Goal: Task Accomplishment & Management: Complete application form

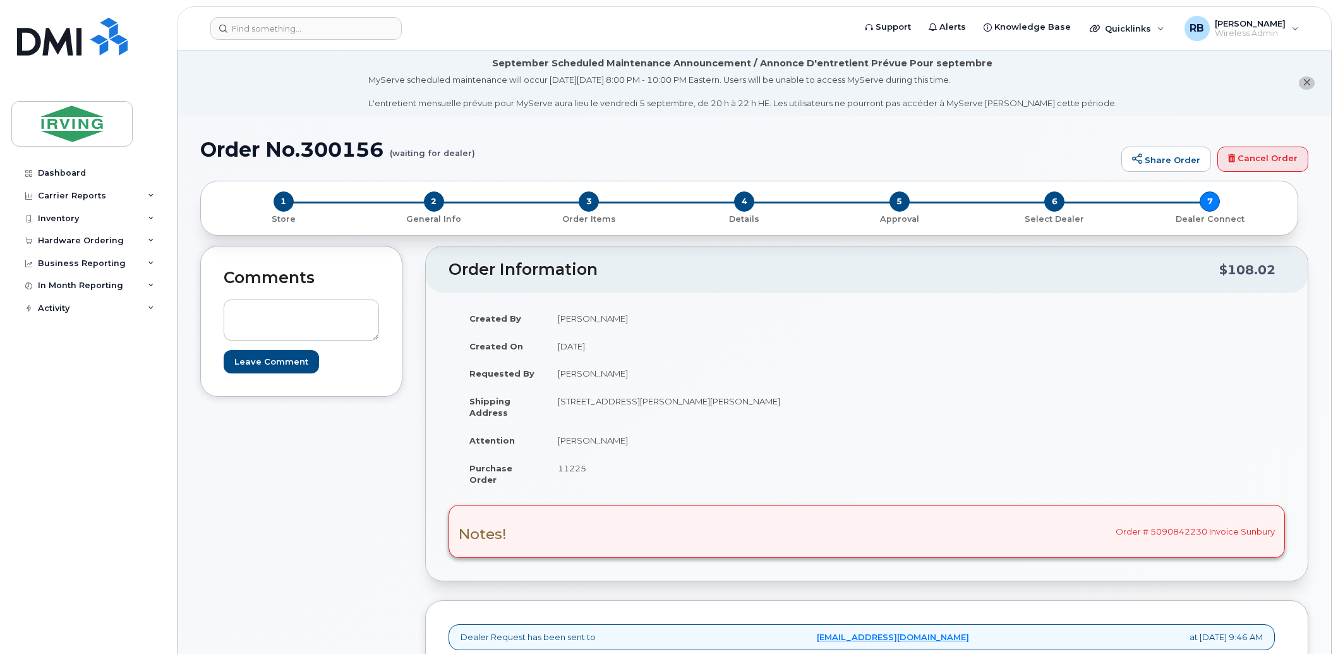
scroll to position [468, 0]
click at [47, 247] on div "Hardware Ordering" at bounding box center [87, 240] width 153 height 23
click at [54, 286] on div "Orders" at bounding box center [59, 287] width 31 height 11
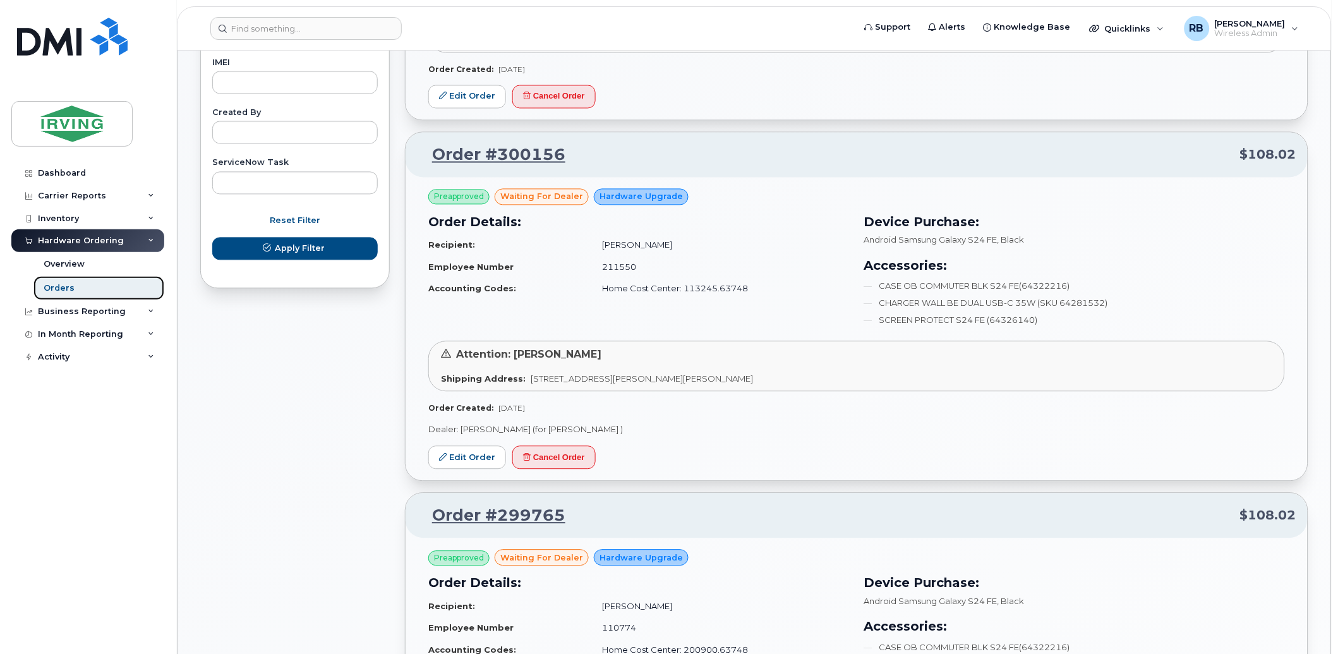
scroll to position [749, 0]
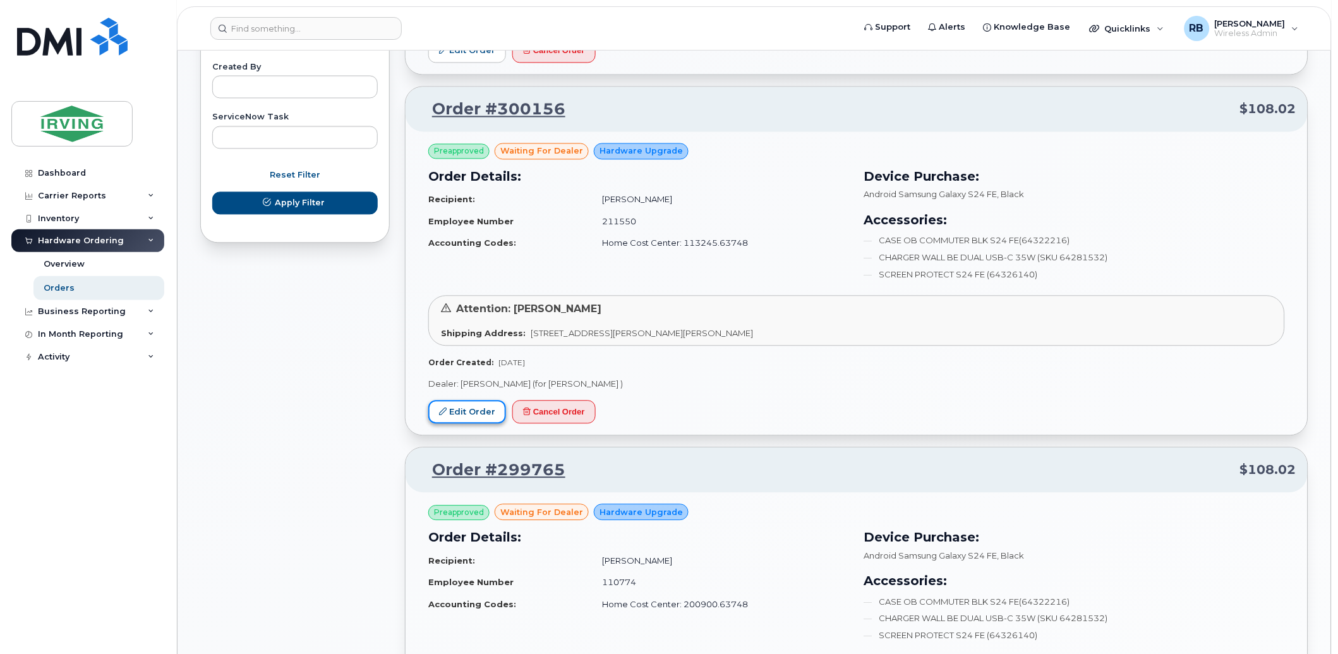
click at [457, 407] on link "Edit Order" at bounding box center [467, 412] width 78 height 23
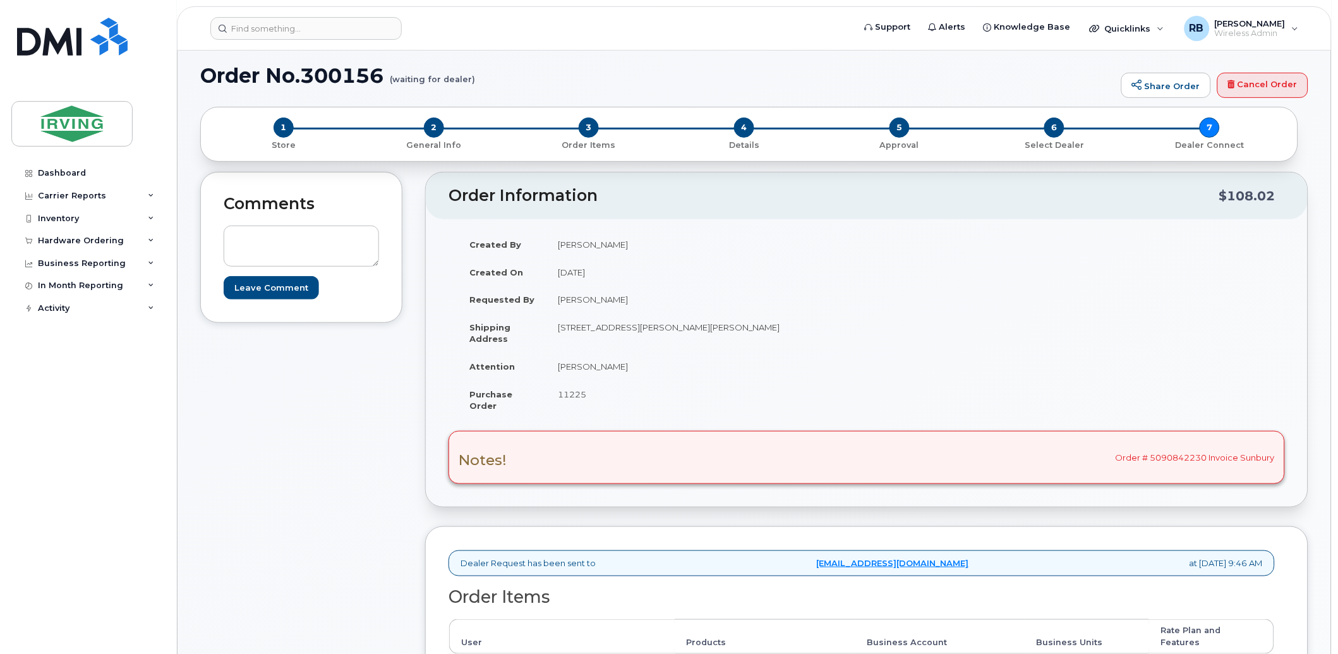
scroll to position [280, 0]
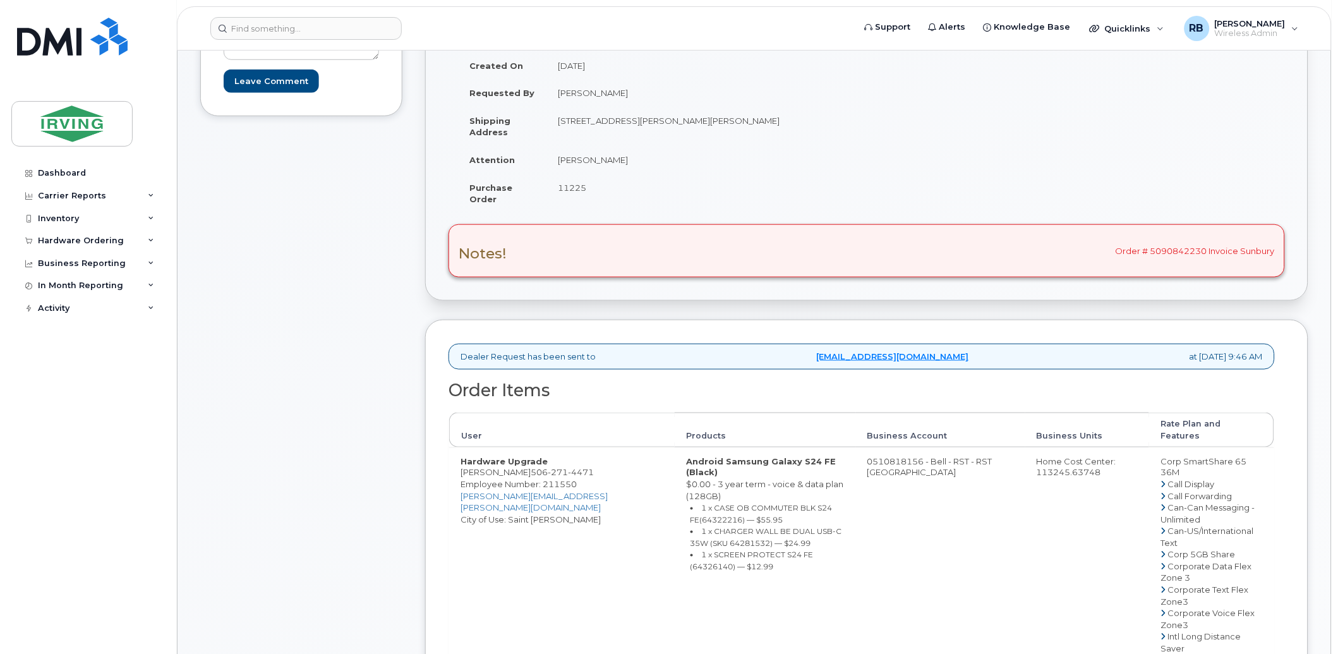
click at [548, 467] on span "271" at bounding box center [558, 472] width 20 height 10
copy span "[PHONE_NUMBER]"
click at [579, 179] on td "11225" at bounding box center [701, 193] width 311 height 39
click at [575, 186] on span "11225" at bounding box center [572, 188] width 28 height 10
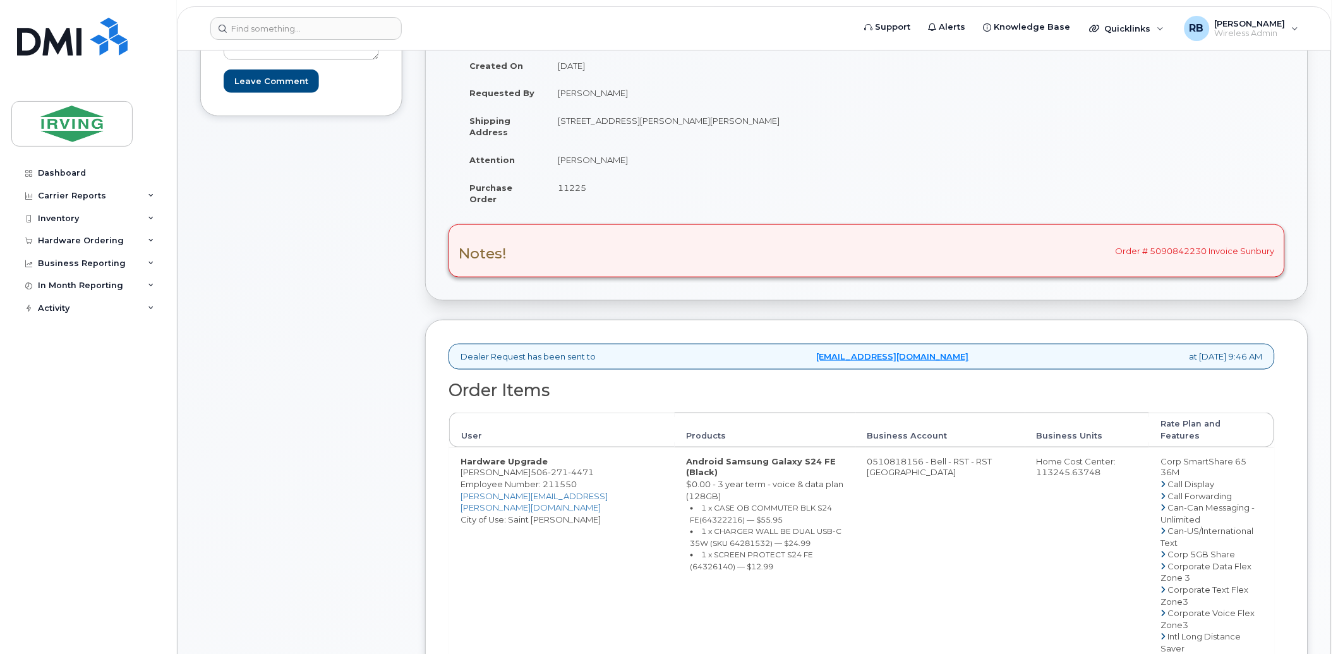
click at [575, 186] on span "11225" at bounding box center [572, 188] width 28 height 10
copy span "11225"
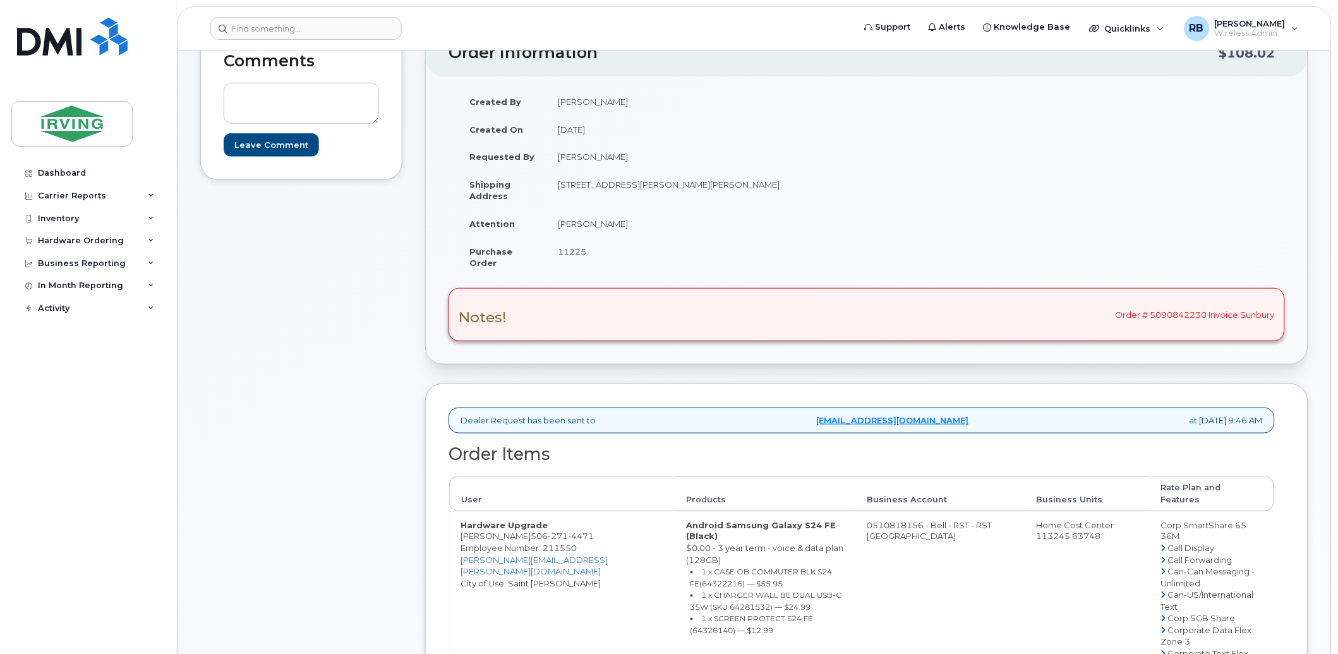
scroll to position [187, 0]
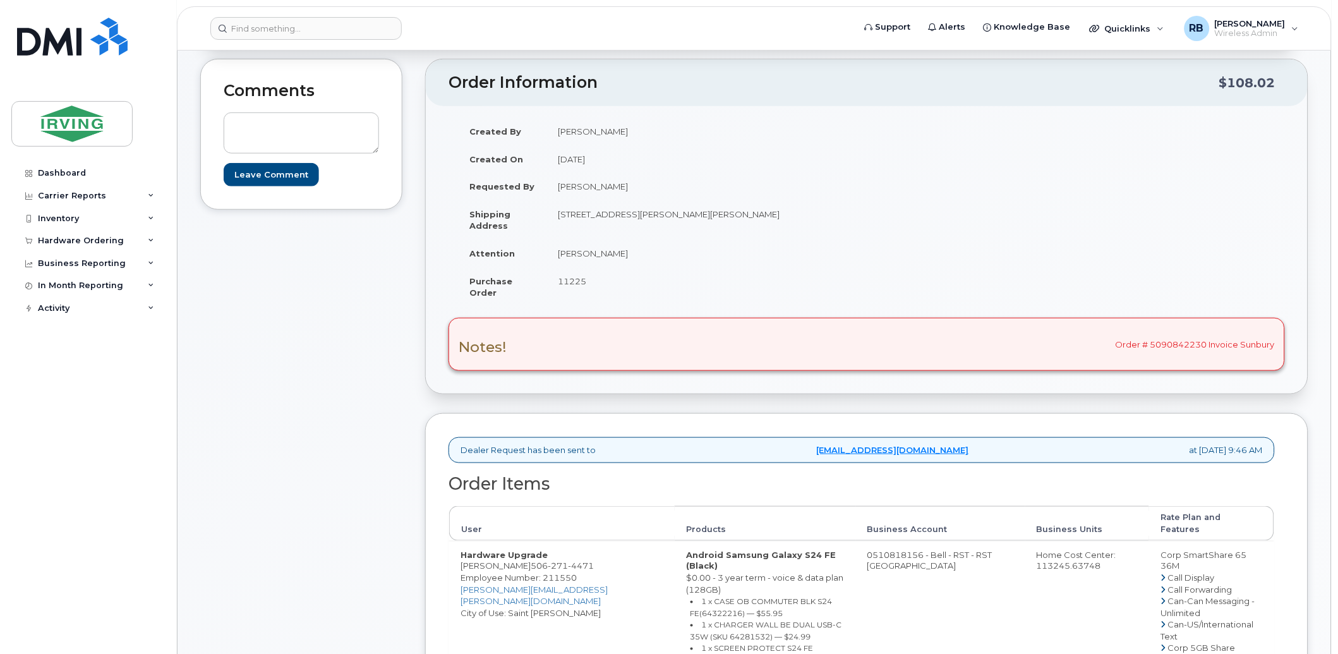
drag, startPoint x: 622, startPoint y: 133, endPoint x: 557, endPoint y: 133, distance: 64.4
click at [557, 133] on td "Tricia Downard" at bounding box center [701, 131] width 311 height 28
copy td "Tricia Downard"
drag, startPoint x: 614, startPoint y: 259, endPoint x: 556, endPoint y: 255, distance: 58.3
click at [556, 255] on td "Irfan Ahmed" at bounding box center [701, 253] width 311 height 28
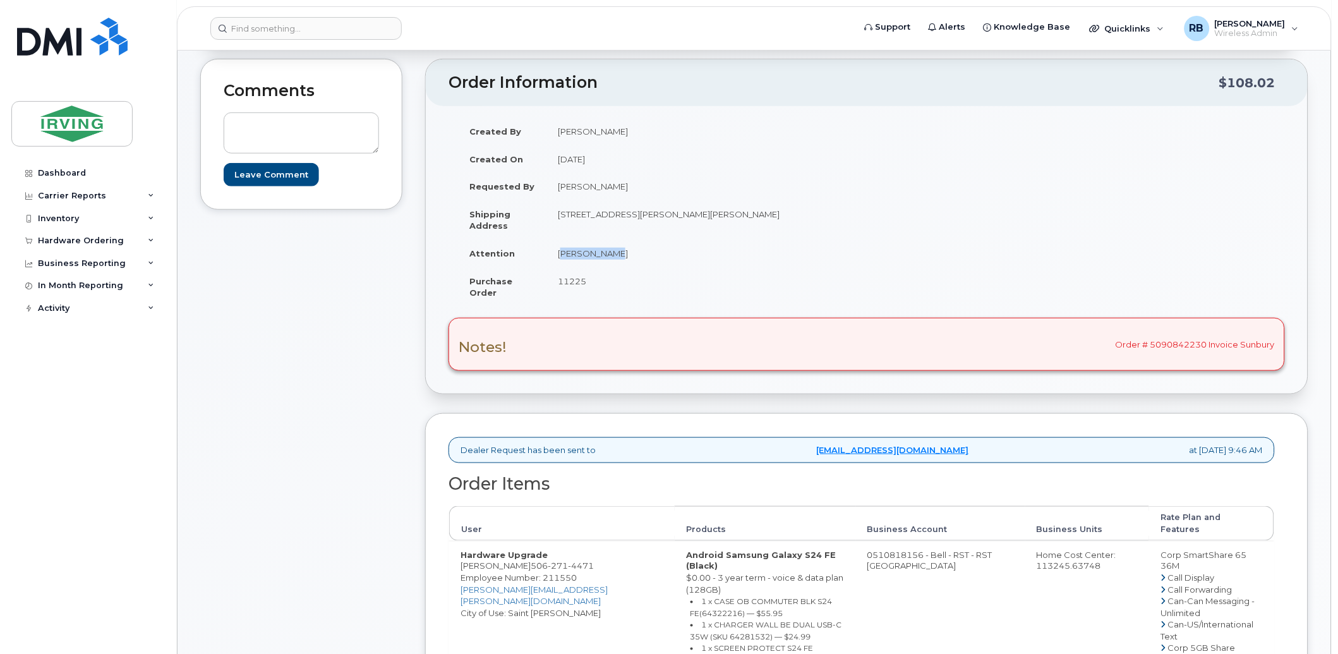
copy td "Irfan Ahmed"
click at [1209, 347] on div "Notes! Order # 5090842230 Invoice Sunbury" at bounding box center [867, 344] width 836 height 53
drag, startPoint x: 1204, startPoint y: 345, endPoint x: 1115, endPoint y: 344, distance: 89.1
click at [1115, 344] on div "Notes! Order # 5090842230 Invoice Sunbury" at bounding box center [867, 344] width 836 height 53
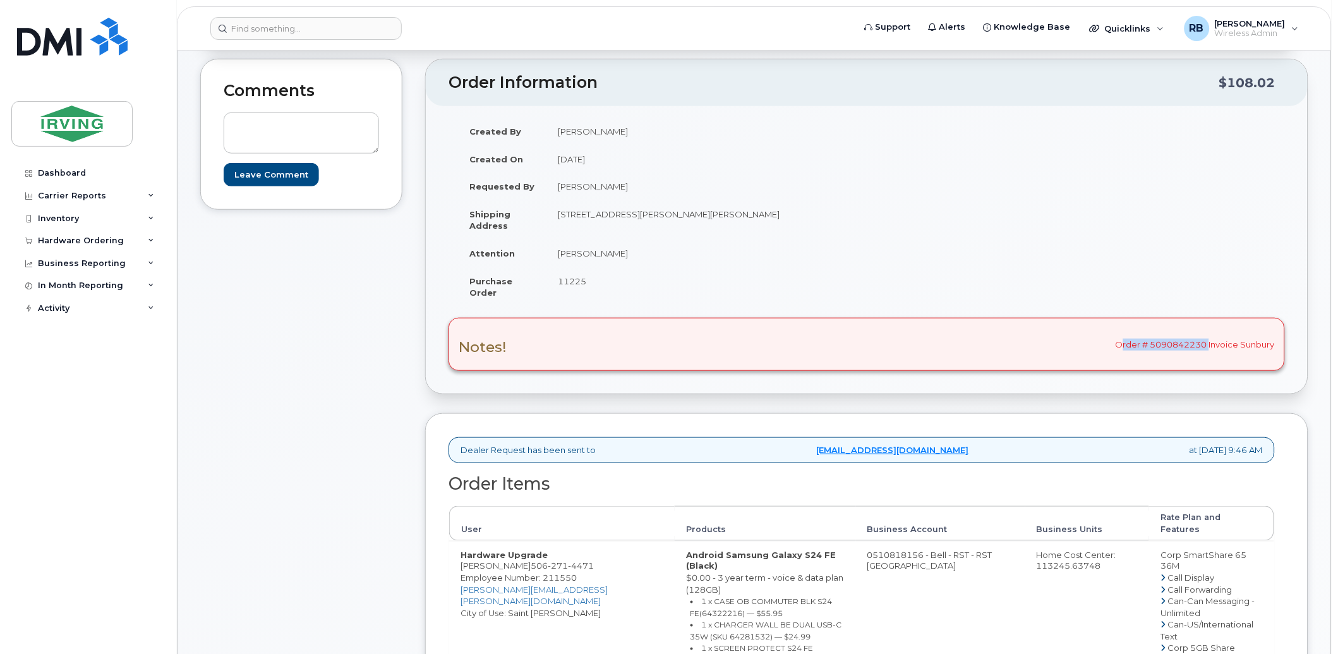
copy div "Order # 5090842230"
click at [598, 257] on td "Irfan Ahmed" at bounding box center [701, 253] width 311 height 28
drag, startPoint x: 609, startPoint y: 253, endPoint x: 558, endPoint y: 258, distance: 50.7
click at [558, 258] on td "Irfan Ahmed" at bounding box center [701, 253] width 311 height 28
copy td "Irfan Ahmed"
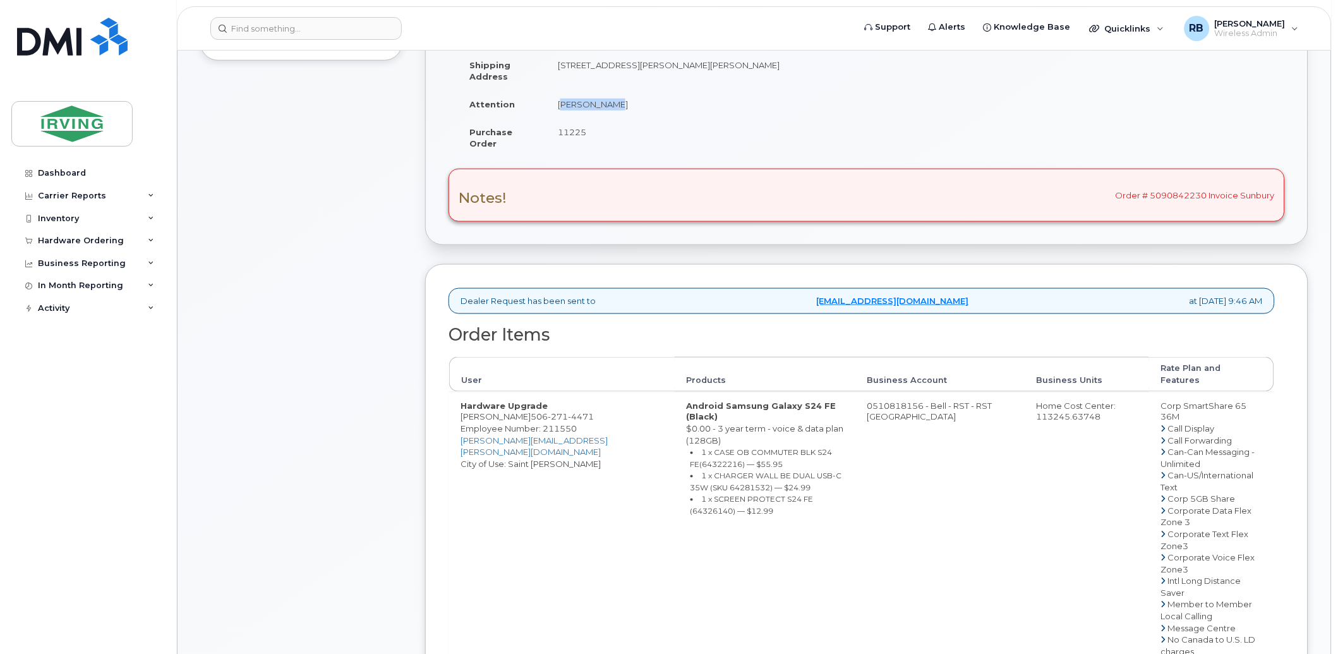
scroll to position [468, 0]
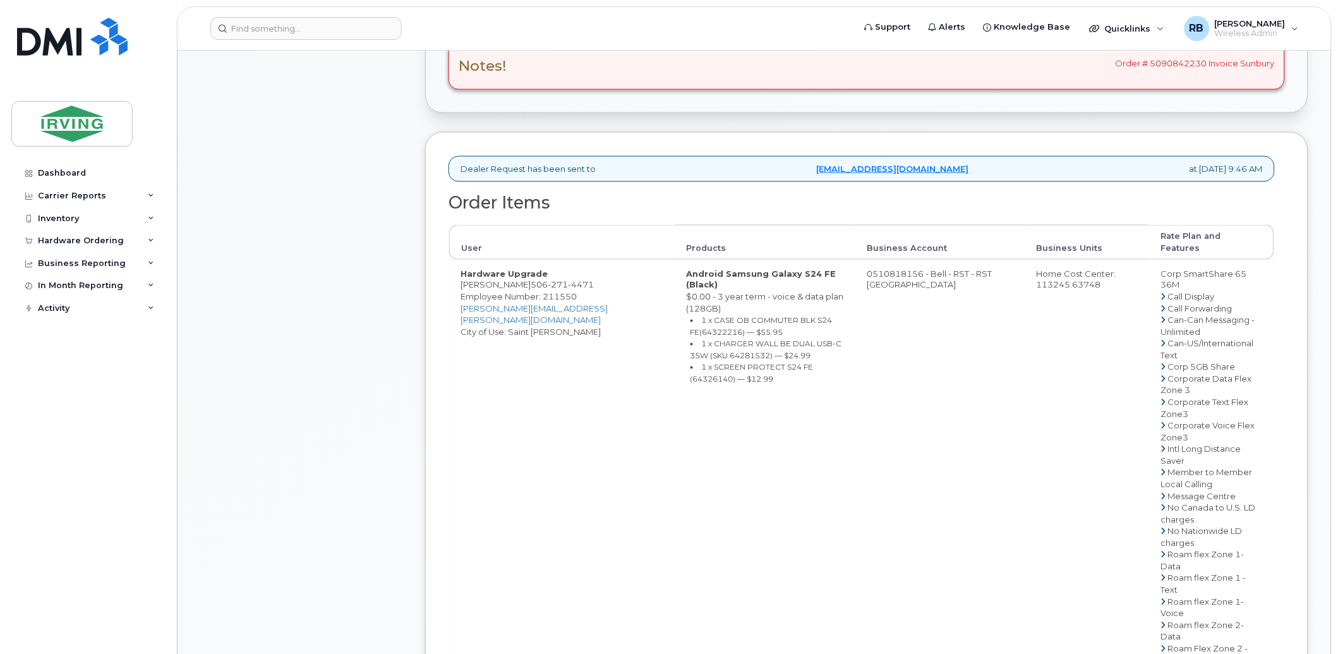
click at [778, 316] on small "1 x CASE OB COMMUTER BLK S24 FE(64322216) — $55.95" at bounding box center [761, 326] width 142 height 21
copy small "64322216"
click at [690, 339] on small "1 x CHARGER WALL BE DUAL USB-C 35W (SKU 64281532) — $24.99" at bounding box center [766, 349] width 152 height 21
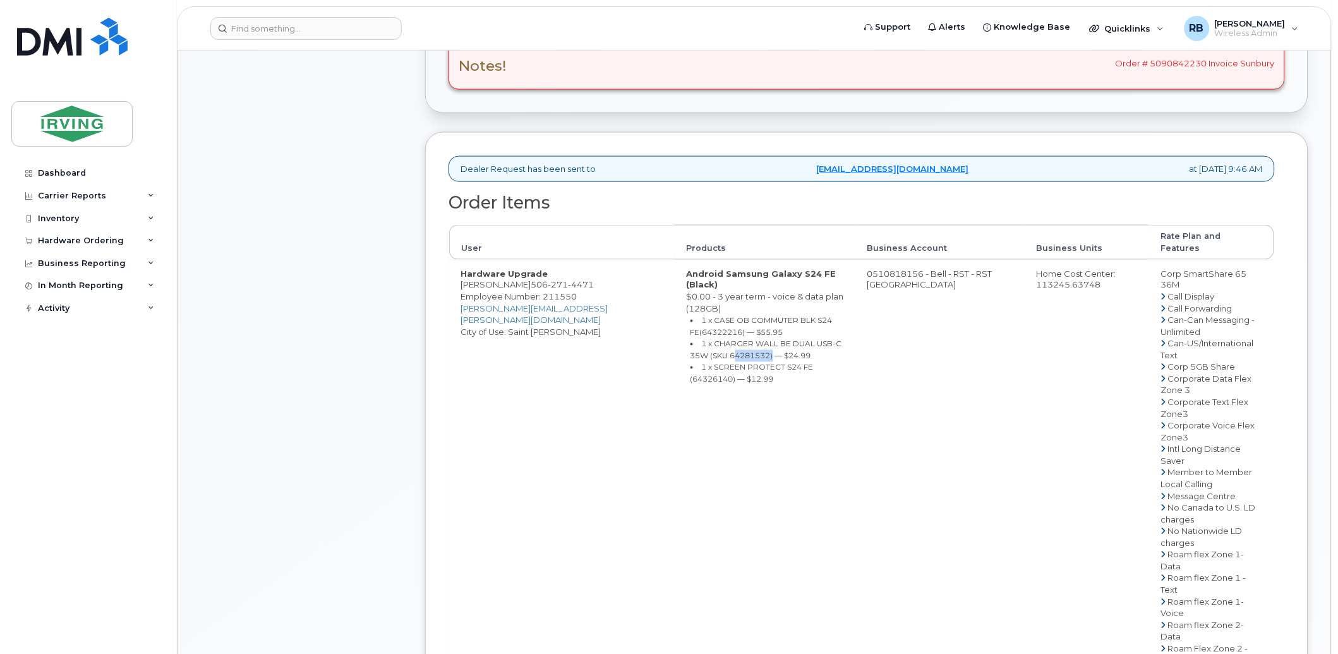
copy small "64281532"
click at [747, 363] on small "1 x SCREEN PROTECT S24 FE (64326140) — $12.99" at bounding box center [751, 373] width 123 height 21
copy small "64326140"
click at [860, 262] on td "0510818156 - Bell - RST - RST CANADA" at bounding box center [940, 561] width 169 height 602
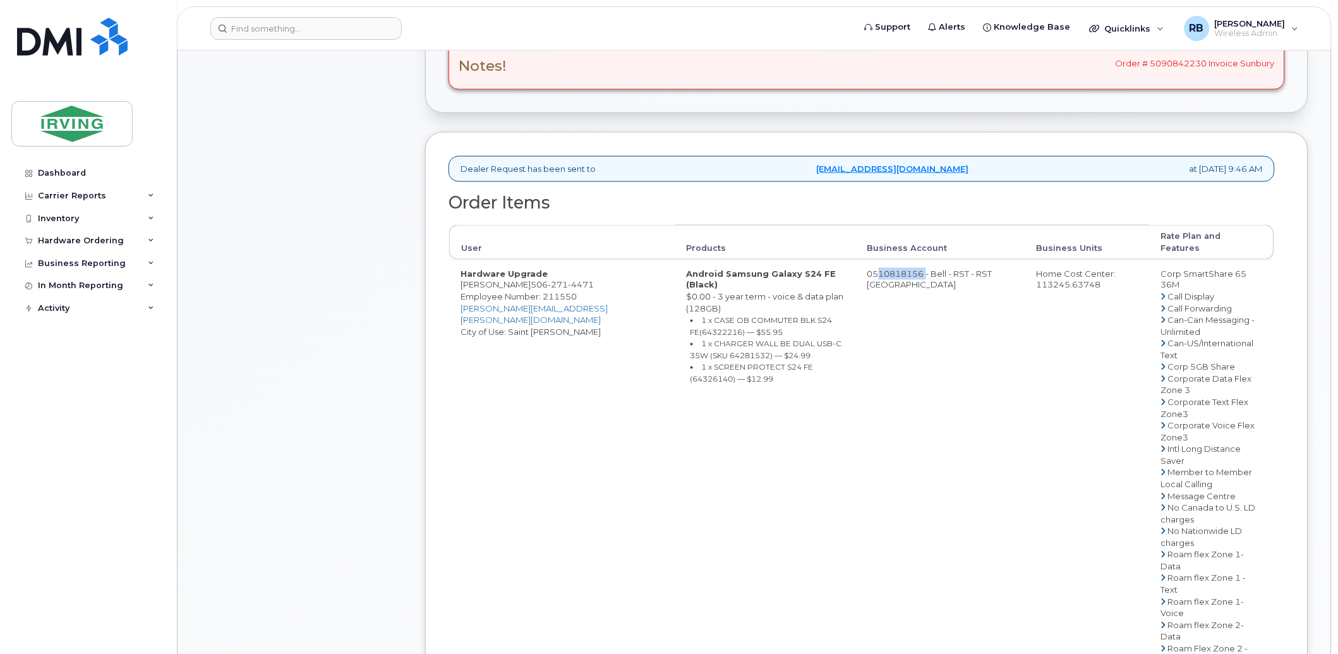
drag, startPoint x: 894, startPoint y: 262, endPoint x: 842, endPoint y: 264, distance: 51.8
click at [856, 264] on td "0510818156 - Bell - RST - RST CANADA" at bounding box center [940, 561] width 169 height 602
click at [548, 280] on span "271" at bounding box center [558, 285] width 20 height 10
click at [291, 197] on div "Comments Leave Comment" at bounding box center [301, 395] width 202 height 1234
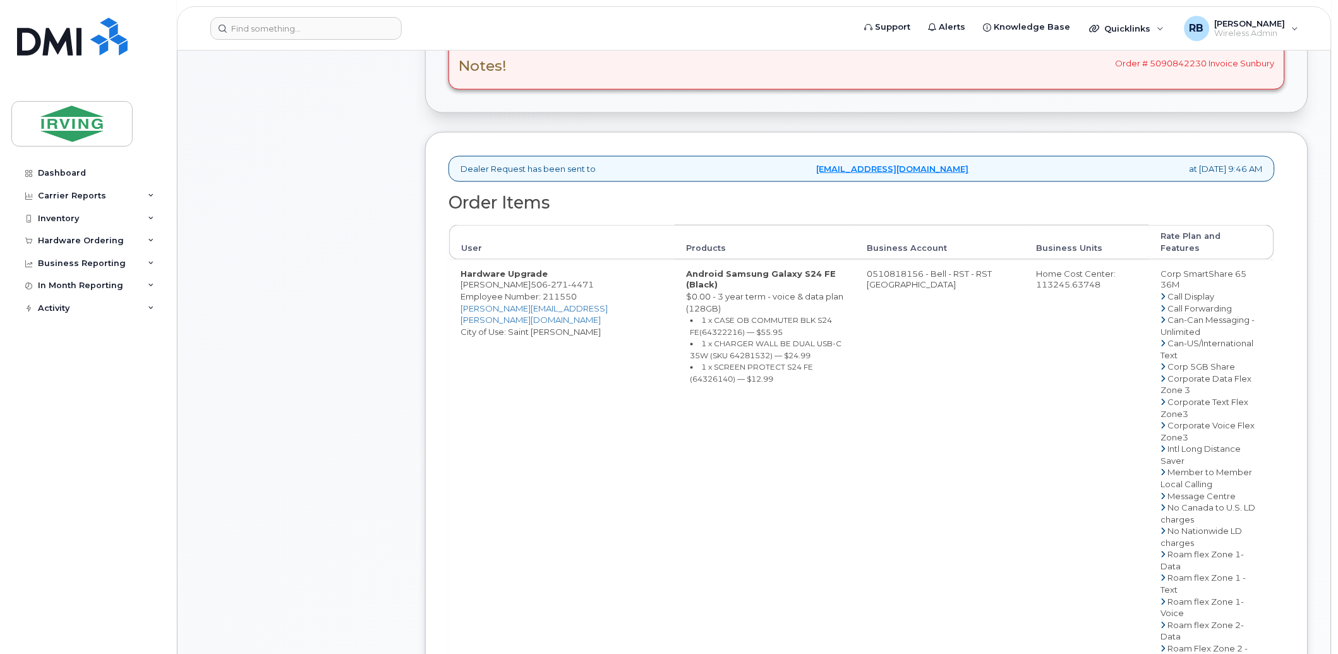
click at [355, 262] on div "Comments Leave Comment" at bounding box center [301, 395] width 202 height 1234
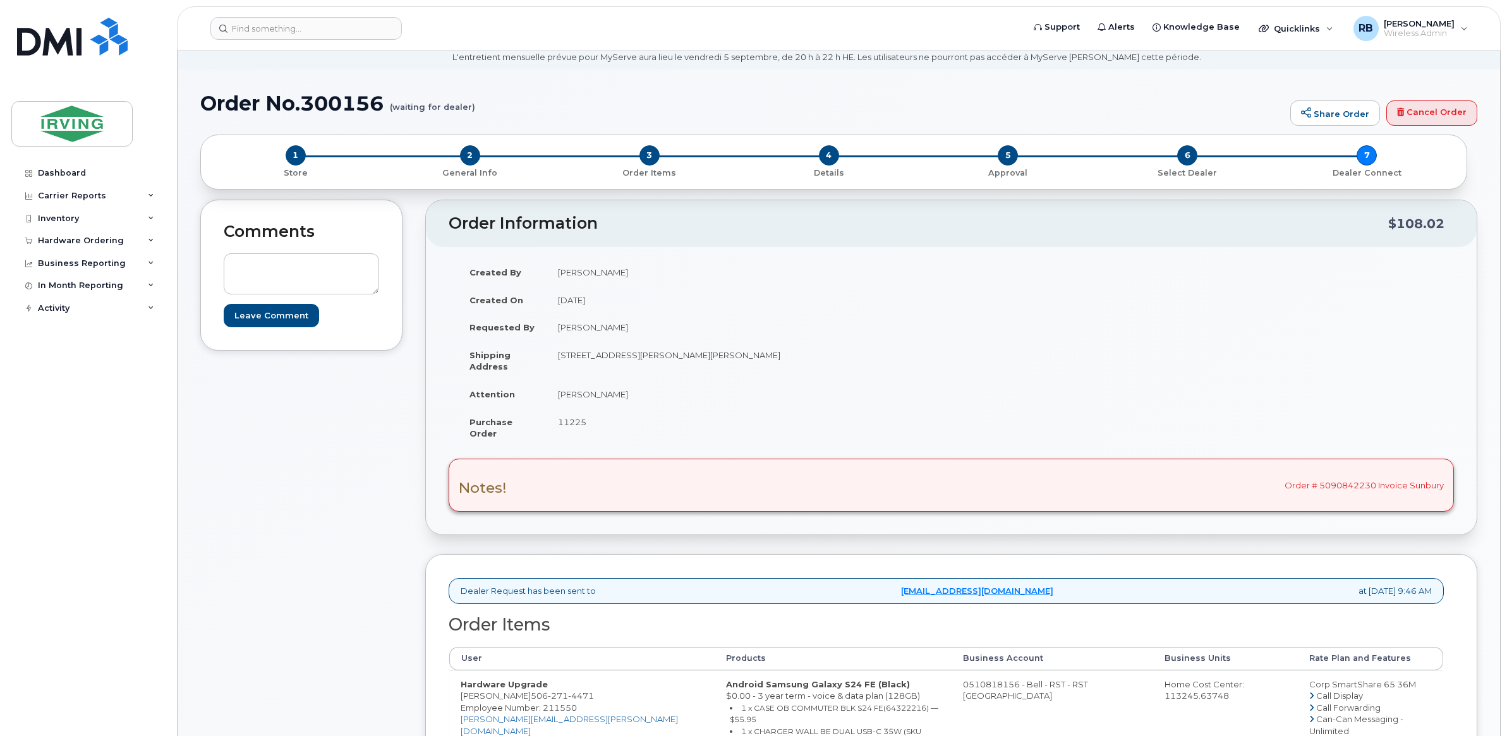
scroll to position [152, 0]
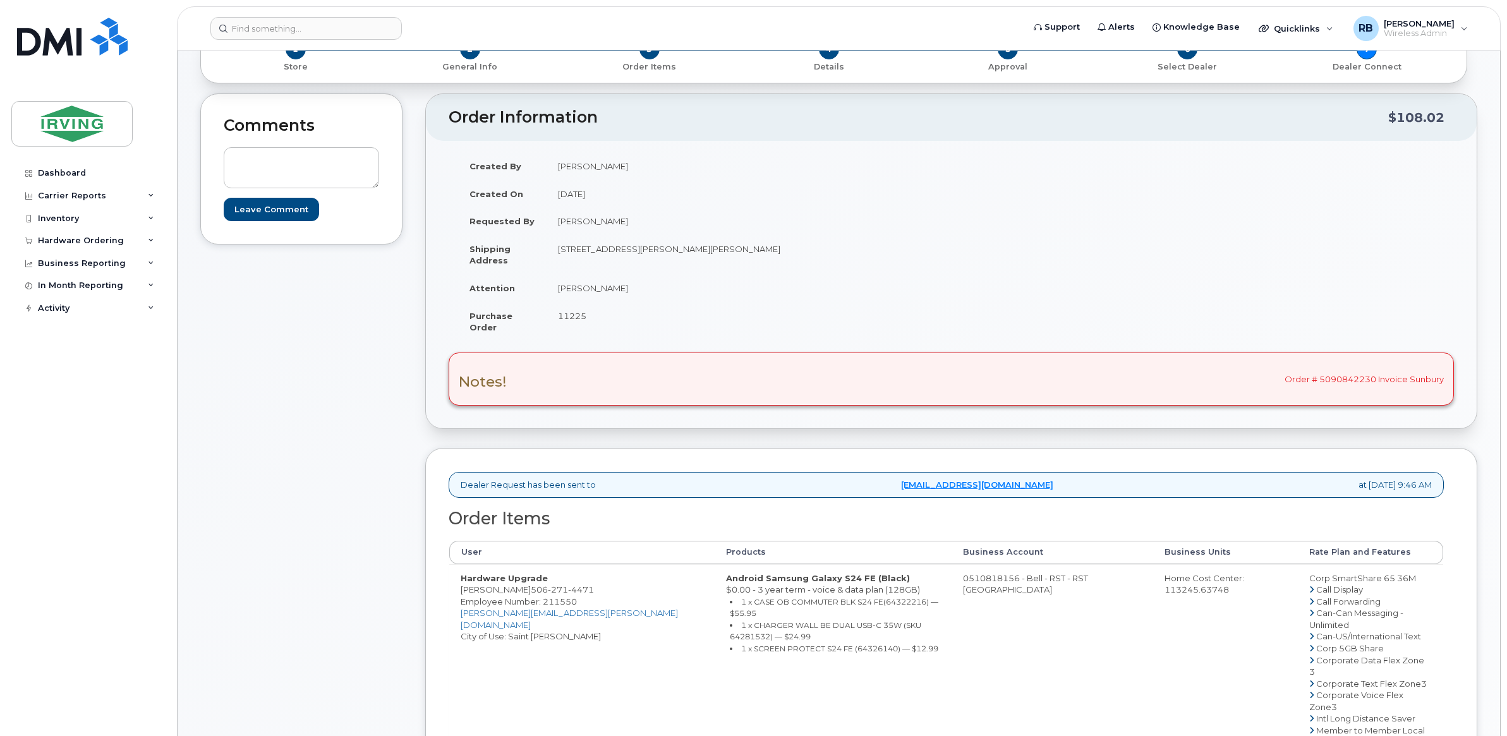
click at [262, 364] on div "Comments Leave Comment" at bounding box center [301, 622] width 202 height 1058
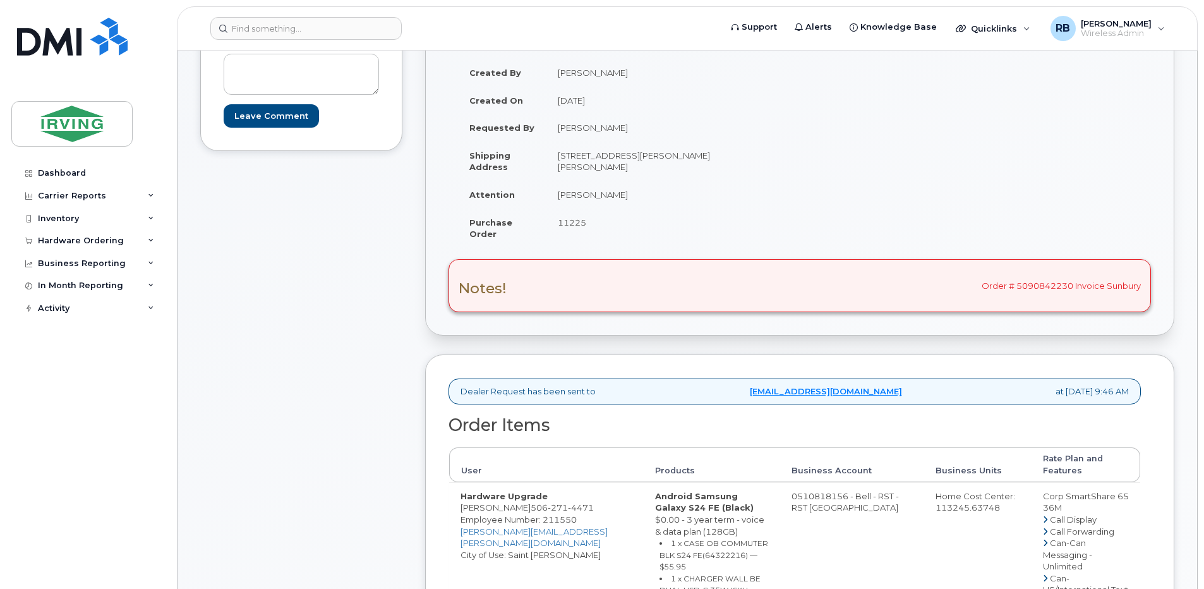
scroll to position [253, 0]
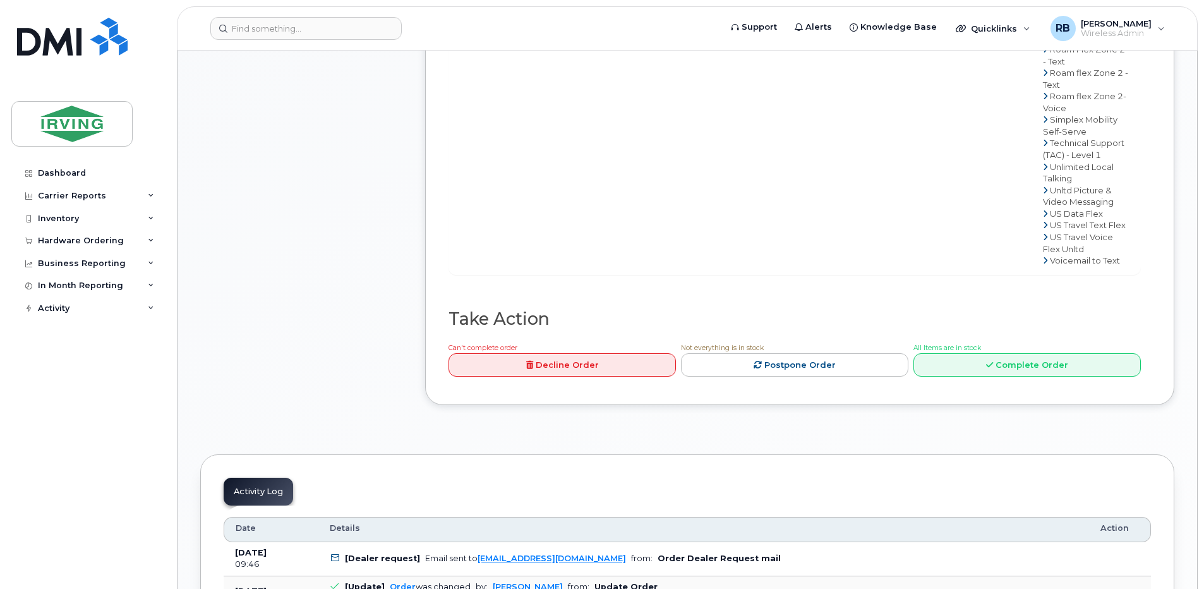
scroll to position [1263, 0]
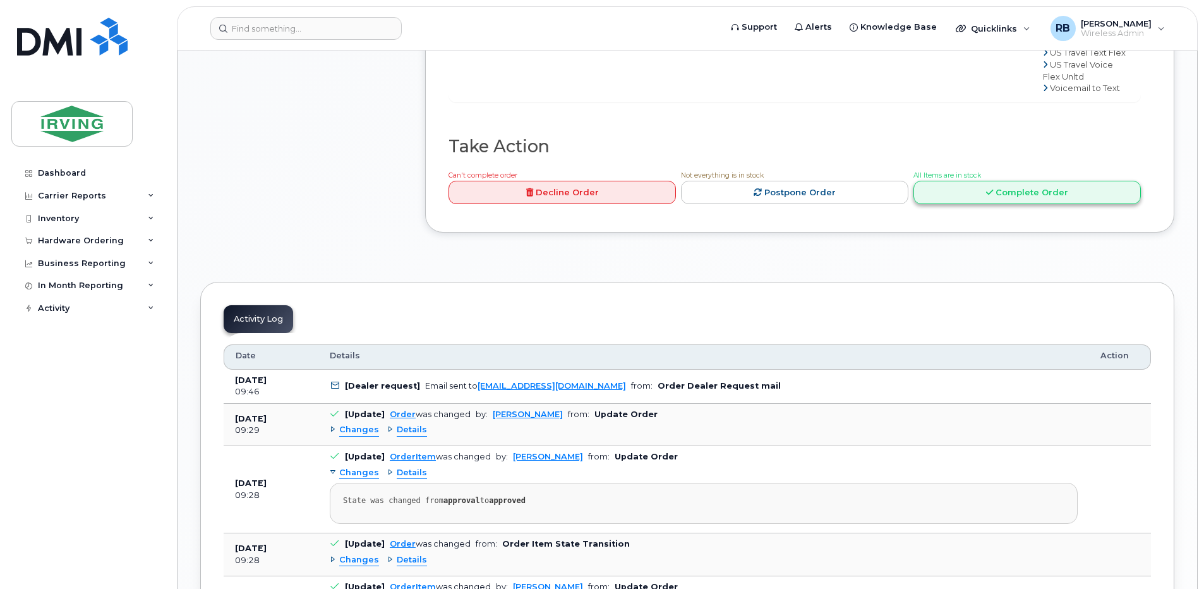
click at [1001, 181] on link "Complete Order" at bounding box center [1026, 192] width 227 height 23
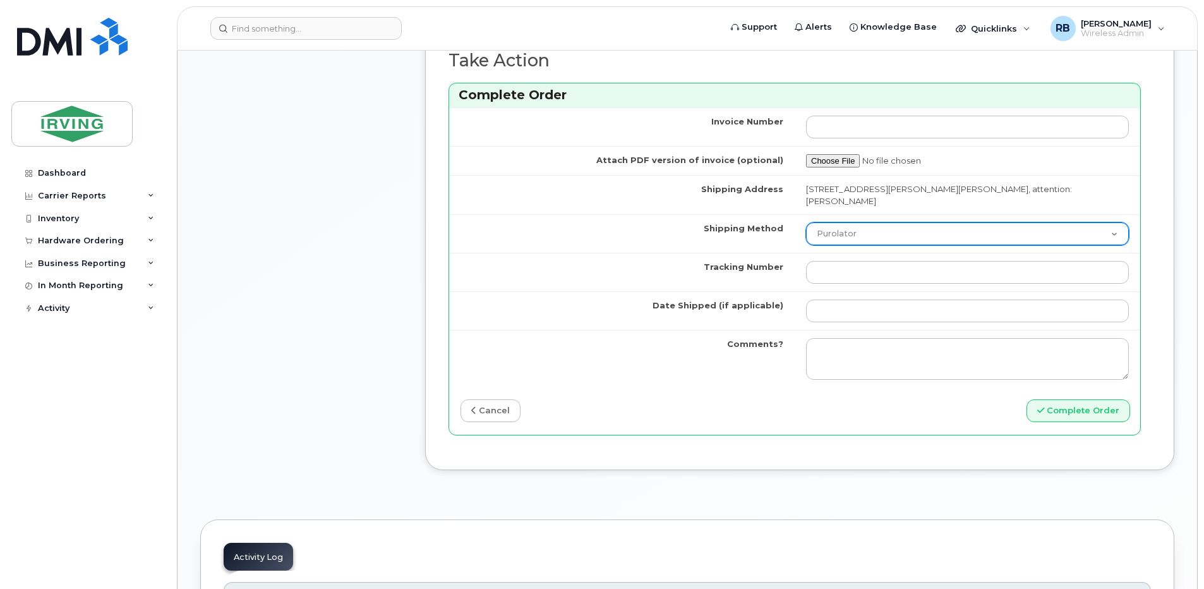
click at [816, 227] on select "Purolator UPS FedEx Canada Post Courier Other Drop Off Pick Up" at bounding box center [967, 233] width 323 height 23
click at [806, 222] on select "Purolator UPS FedEx Canada Post Courier Other Drop Off Pick Up" at bounding box center [967, 233] width 323 height 23
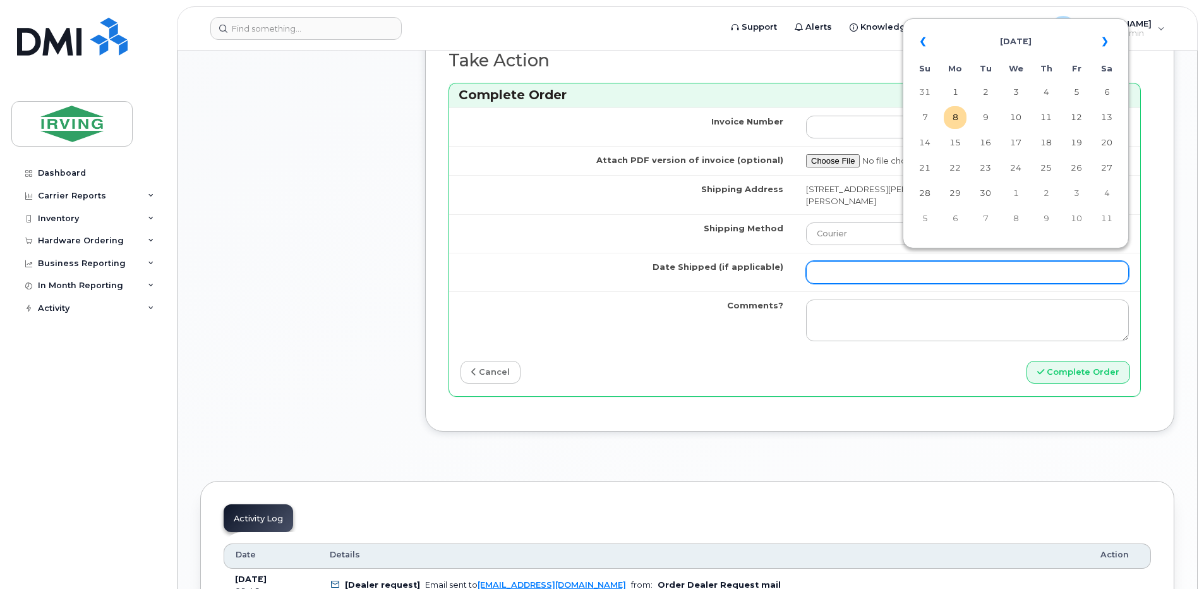
click at [835, 264] on input "Date Shipped (if applicable)" at bounding box center [967, 272] width 323 height 23
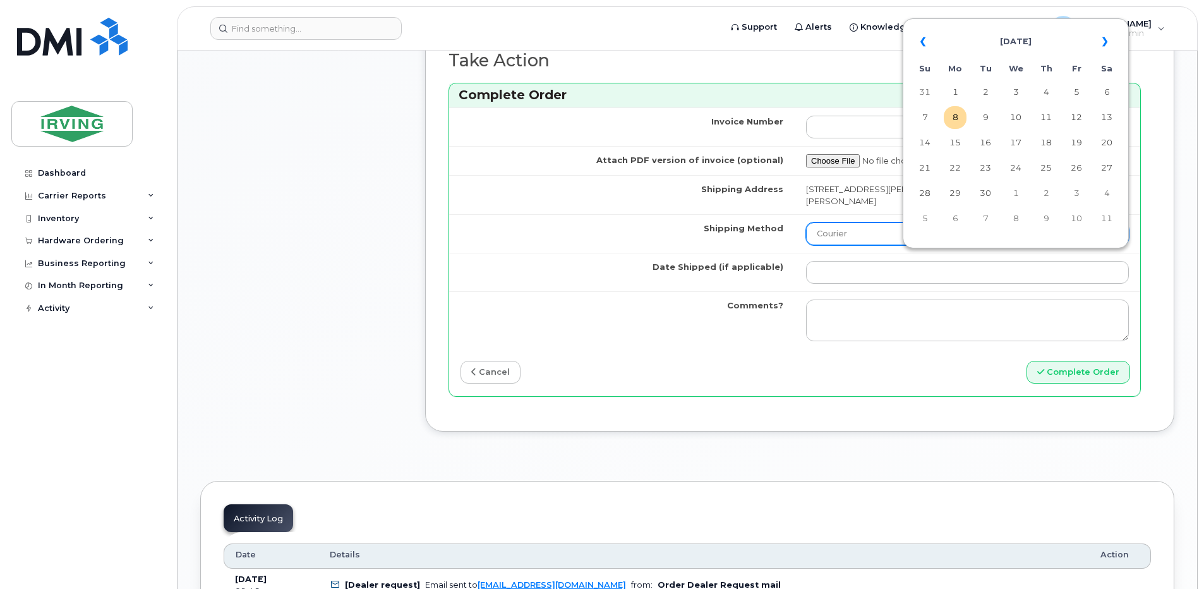
click at [851, 222] on select "Purolator UPS FedEx Canada Post Courier Other Drop Off Pick Up" at bounding box center [967, 233] width 323 height 23
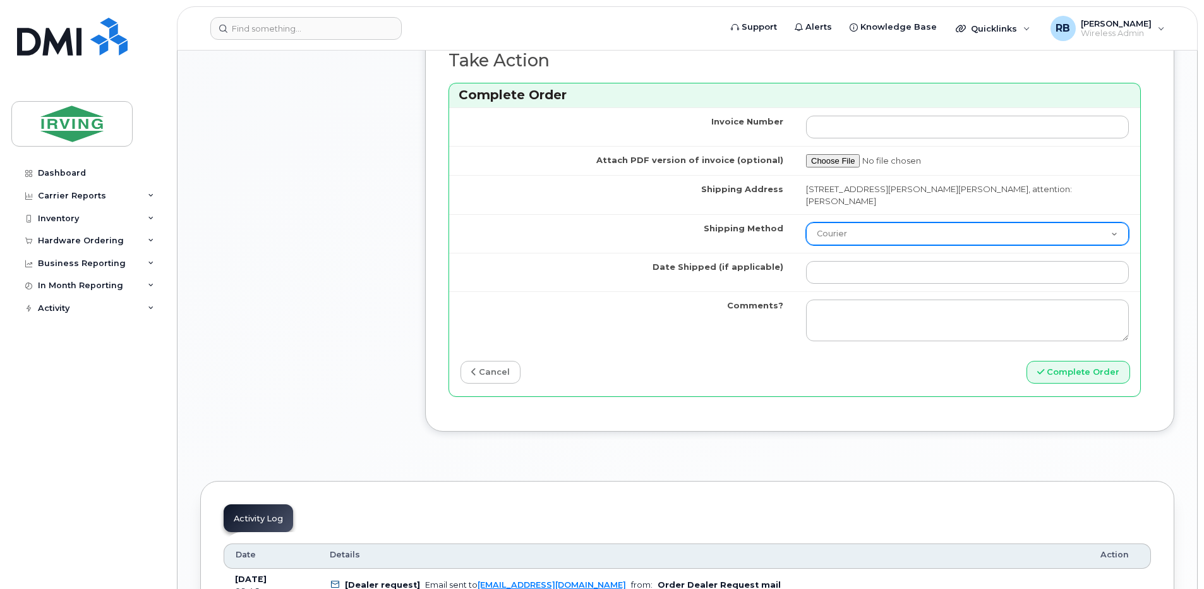
click at [851, 222] on select "Purolator UPS FedEx Canada Post Courier Other Drop Off Pick Up" at bounding box center [967, 233] width 323 height 23
click at [850, 230] on select "Purolator UPS FedEx Canada Post Courier Other Drop Off Pick Up" at bounding box center [967, 233] width 323 height 23
select select "Drop Off"
click at [806, 222] on select "Purolator UPS FedEx Canada Post Courier Other Drop Off Pick Up" at bounding box center [967, 233] width 323 height 23
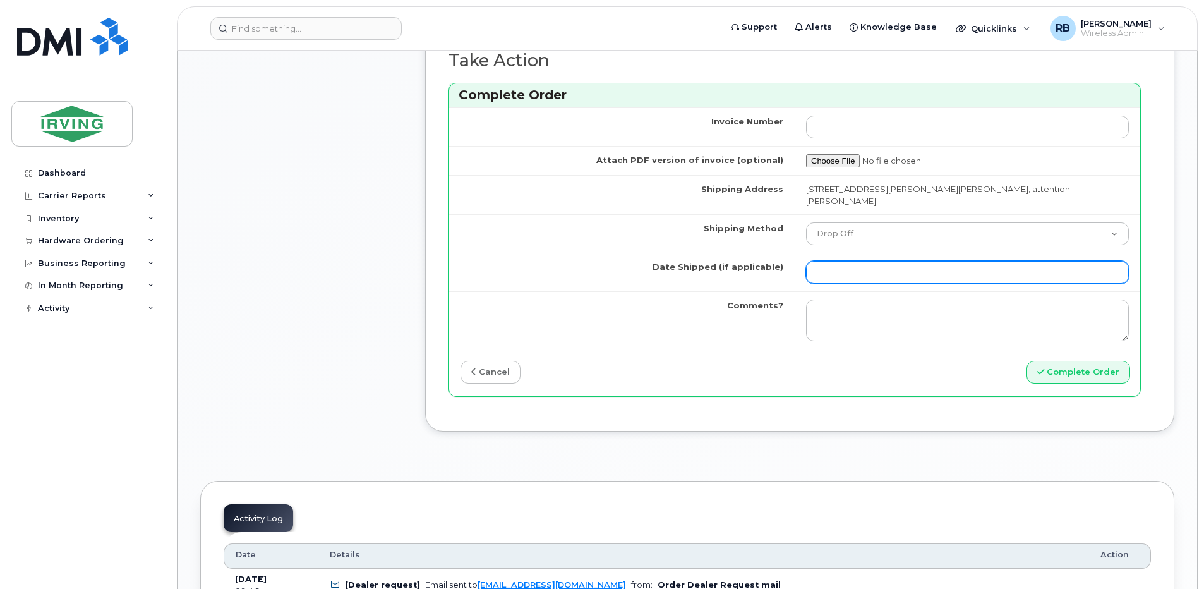
click at [842, 261] on input "Date Shipped (if applicable)" at bounding box center [967, 272] width 323 height 23
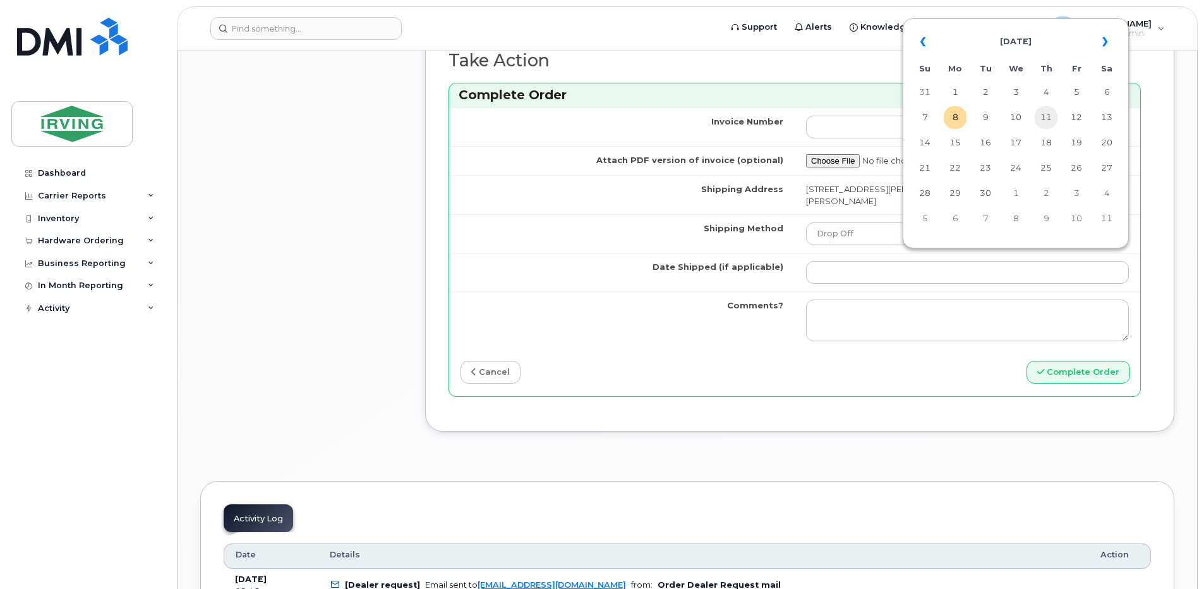
click at [1045, 117] on td "11" at bounding box center [1046, 117] width 23 height 23
type input "2025-09-11"
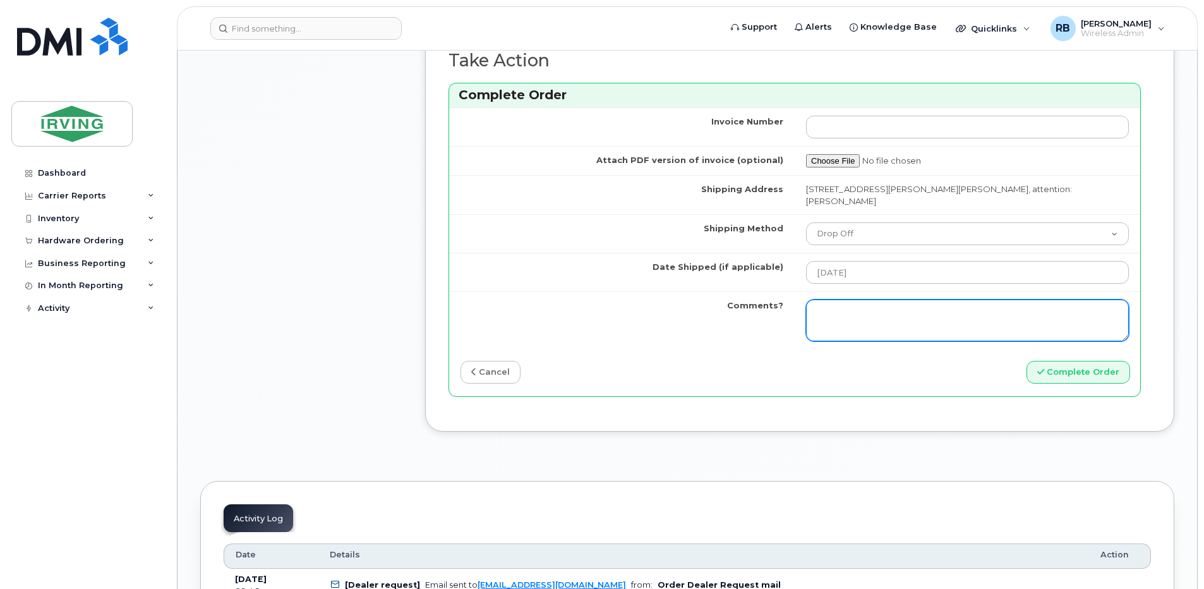
click at [867, 299] on textarea "Comments?" at bounding box center [967, 320] width 323 height 42
click at [928, 313] on textarea "Please be advised the order has been completed. SO#26204005 Allow 1-3 business …" at bounding box center [967, 320] width 323 height 42
click at [925, 313] on textarea "Please be advised the order has been completed. SO#26204005 Allow 1-3 business …" at bounding box center [967, 320] width 323 height 42
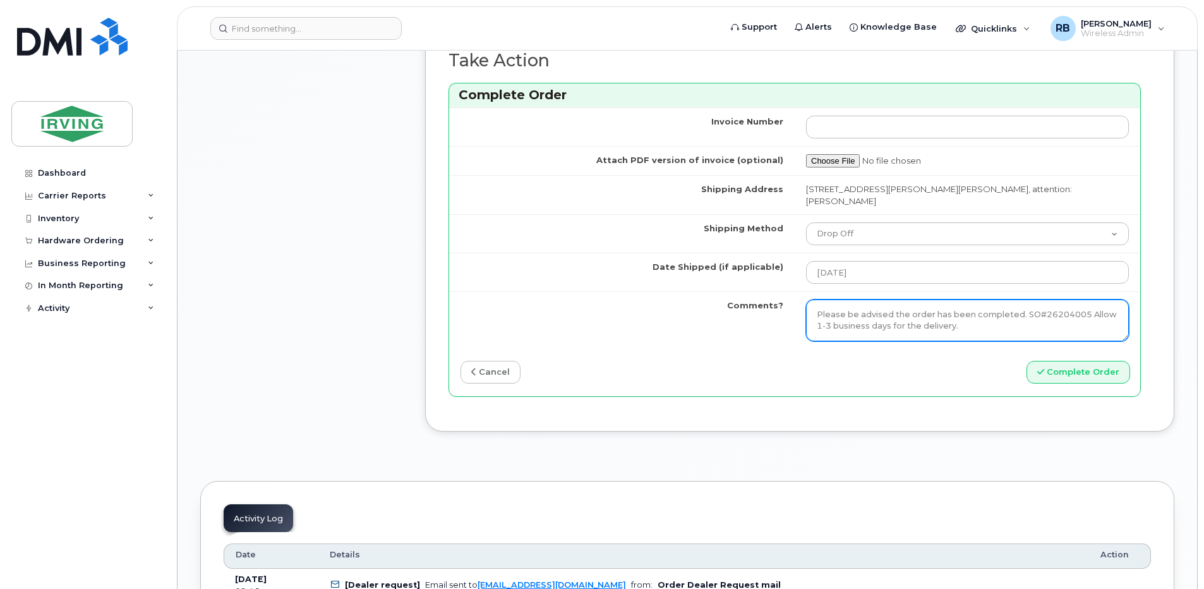
type textarea "Please be advised the order has been completed. SO#26204005 Allow 1-3 business …"
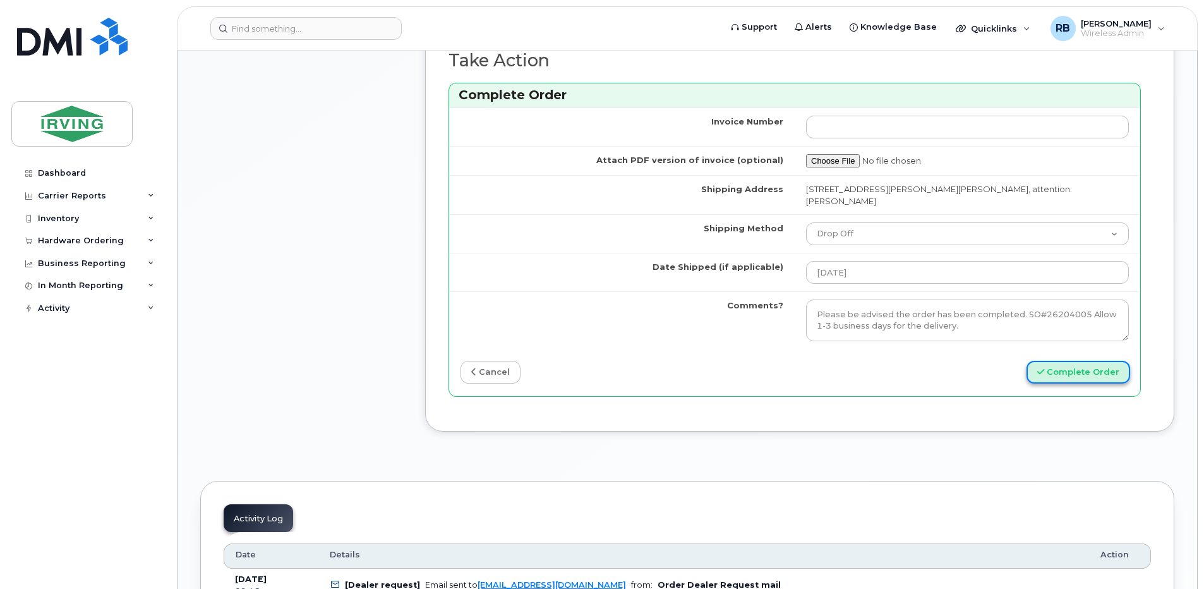
click at [1073, 361] on button "Complete Order" at bounding box center [1079, 372] width 104 height 23
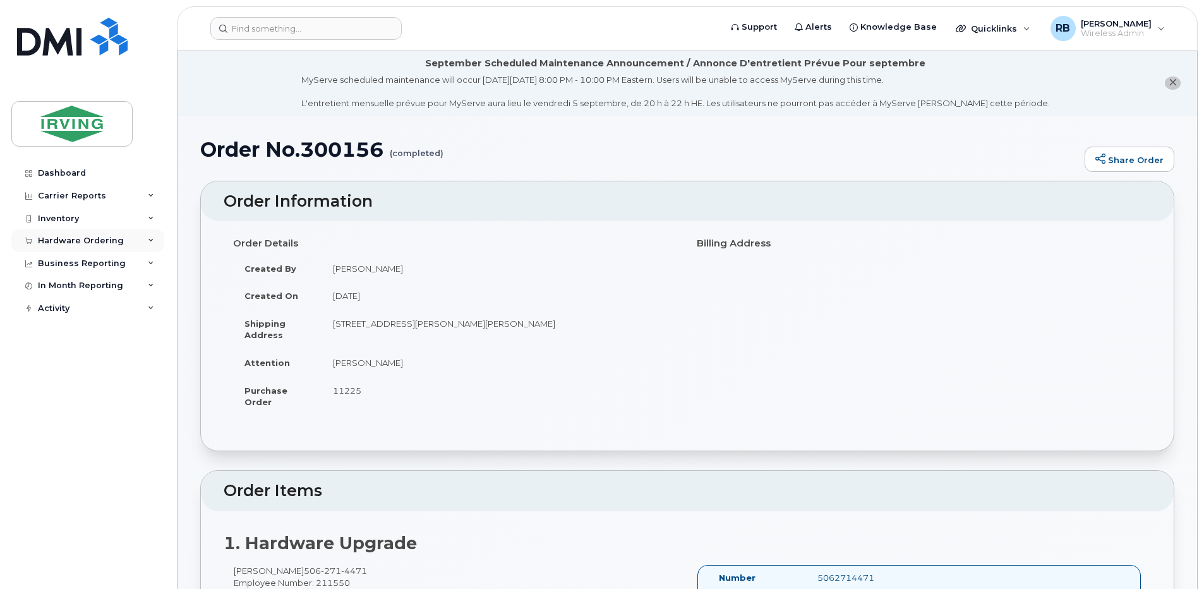
click at [114, 246] on div "Hardware Ordering" at bounding box center [87, 240] width 153 height 23
click at [67, 282] on link "Orders" at bounding box center [98, 288] width 131 height 24
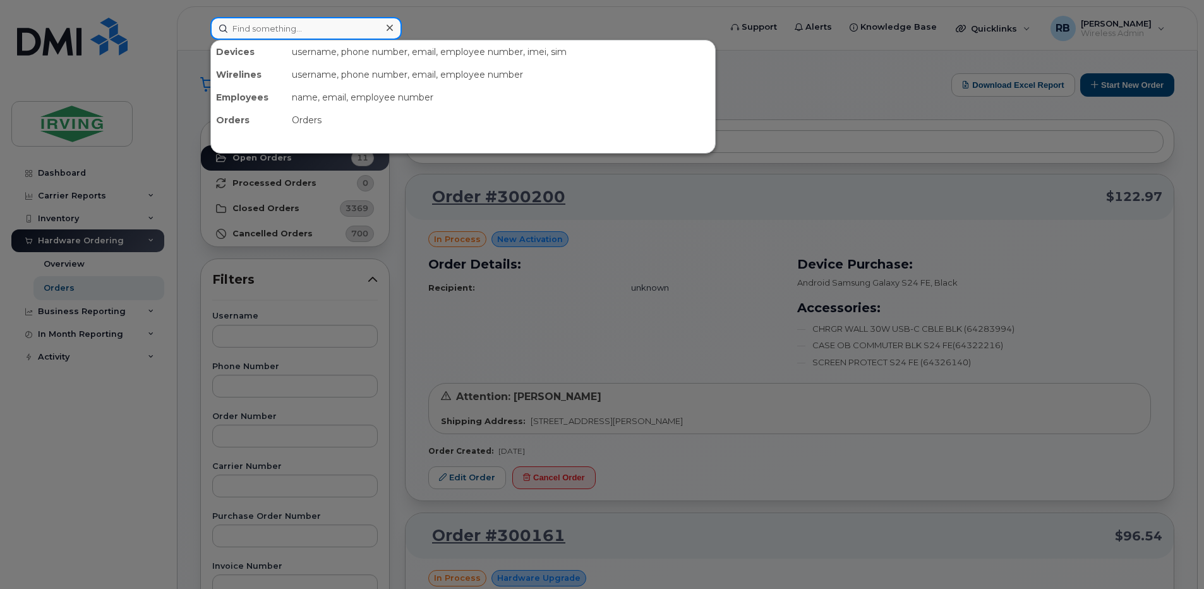
click at [300, 37] on input at bounding box center [305, 28] width 191 height 23
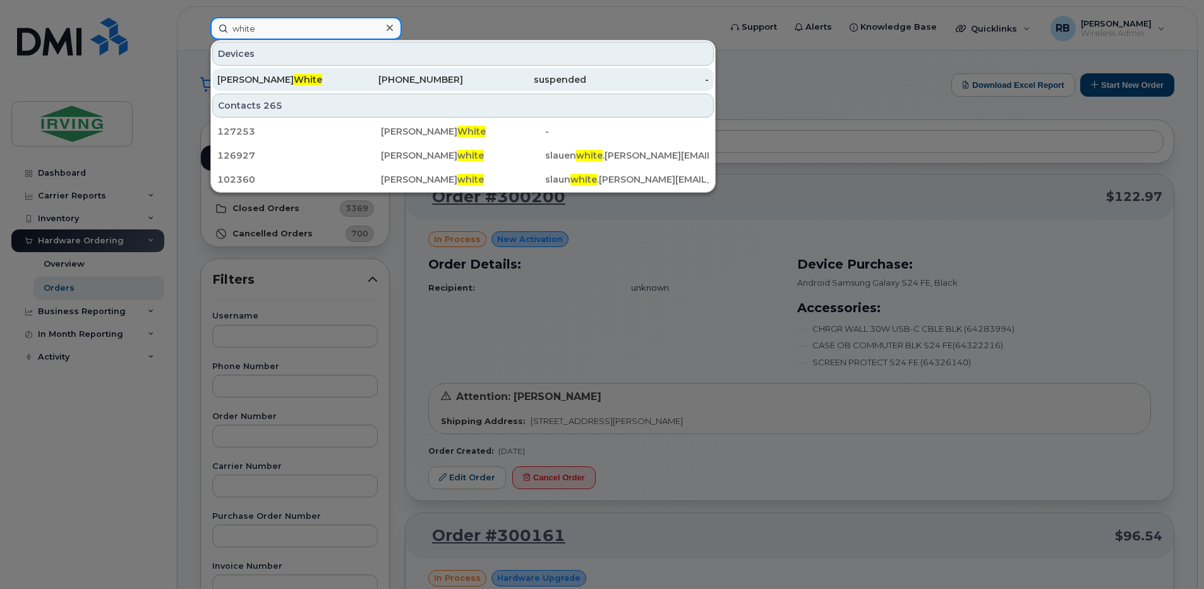
type input "white"
click at [294, 81] on span "White" at bounding box center [308, 79] width 28 height 11
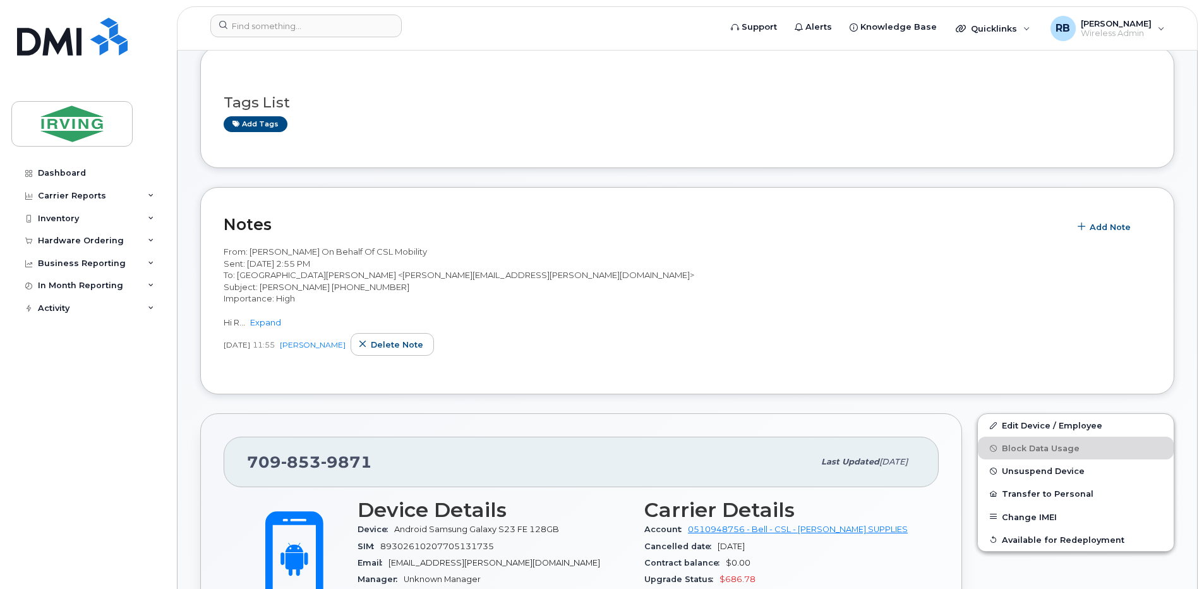
scroll to position [169, 0]
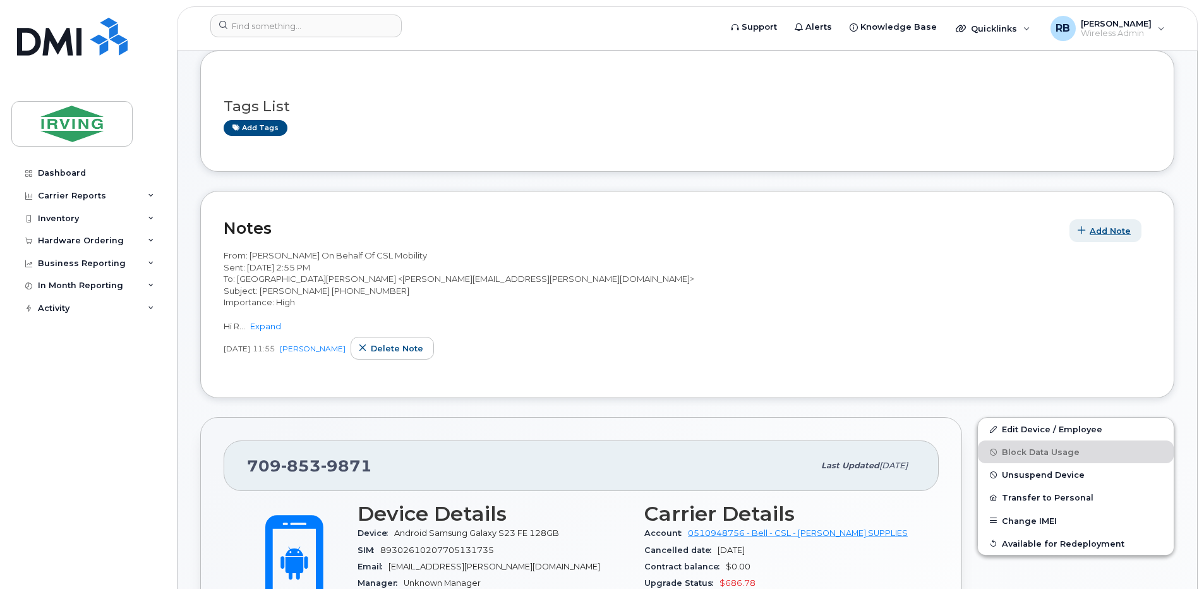
click at [1092, 237] on button "Add Note" at bounding box center [1105, 230] width 72 height 23
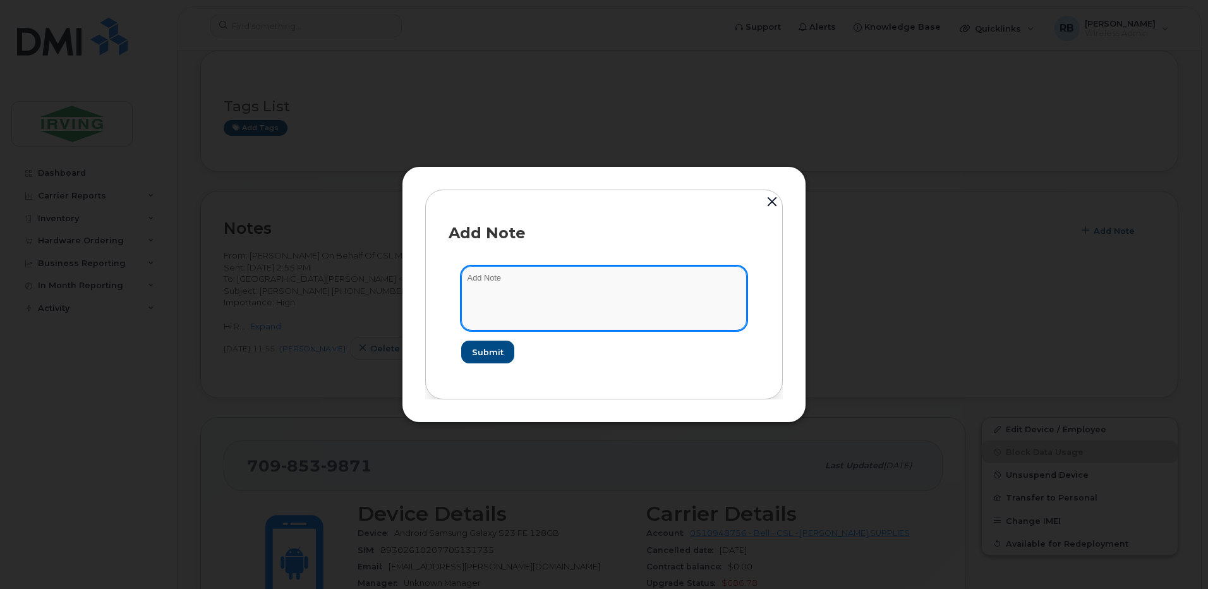
click at [578, 275] on textarea at bounding box center [604, 298] width 286 height 64
click at [643, 279] on textarea "Phone has been received at 5105(Head Office) Available to redeploy." at bounding box center [604, 298] width 286 height 64
type textarea "Phone has been received at 5105(Head Office) 09/08 Available to redeploy."
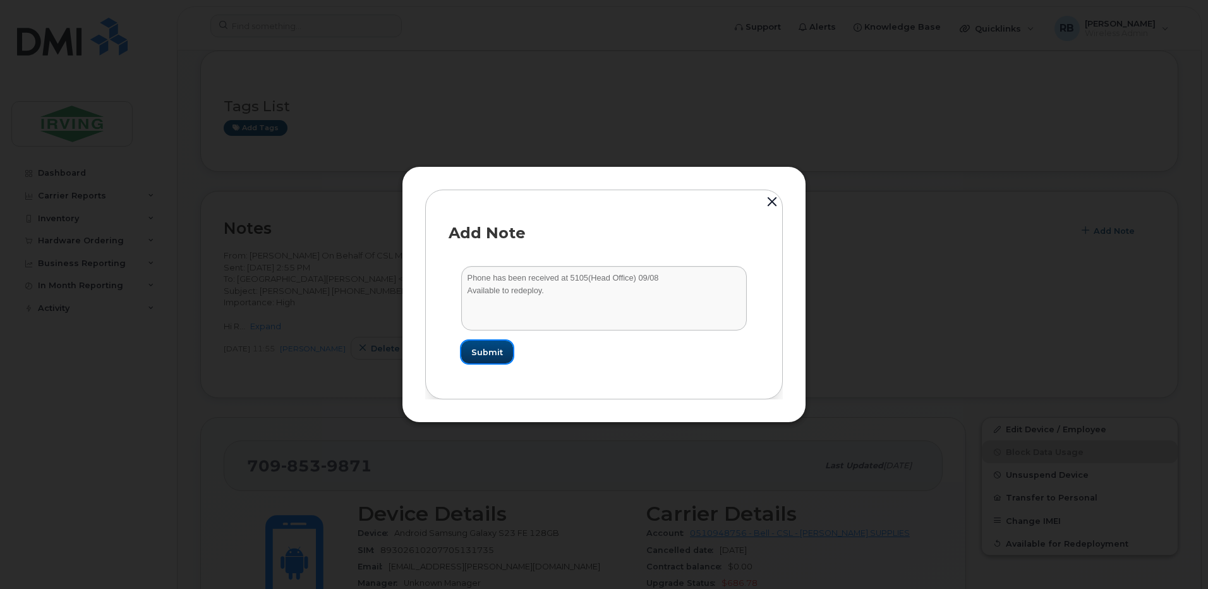
click at [491, 346] on span "Submit" at bounding box center [487, 352] width 32 height 12
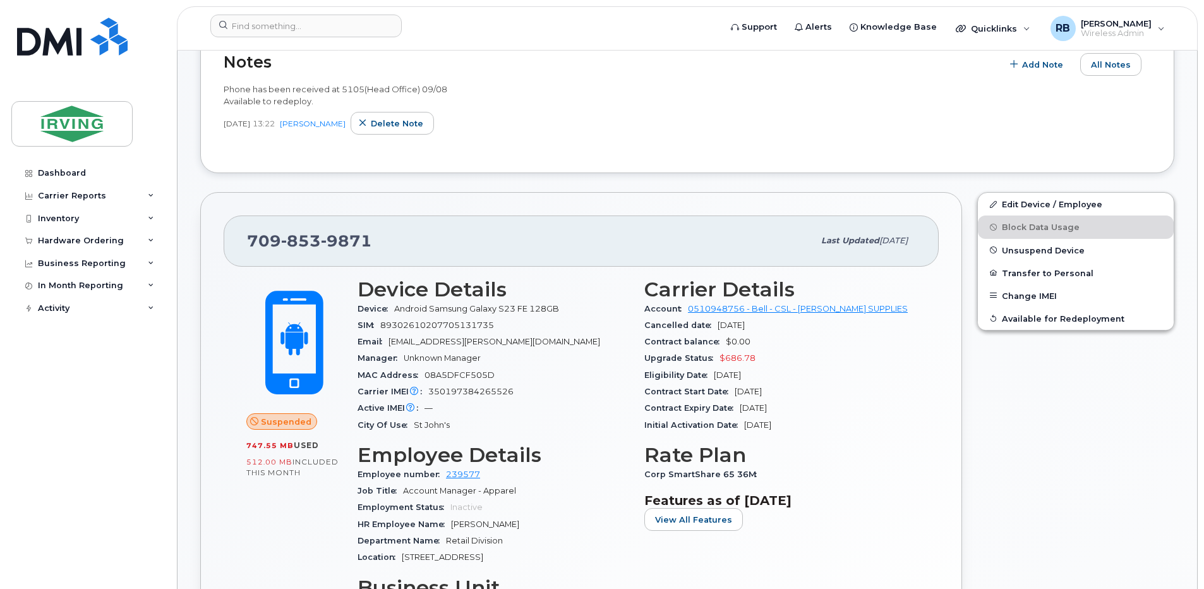
scroll to position [337, 0]
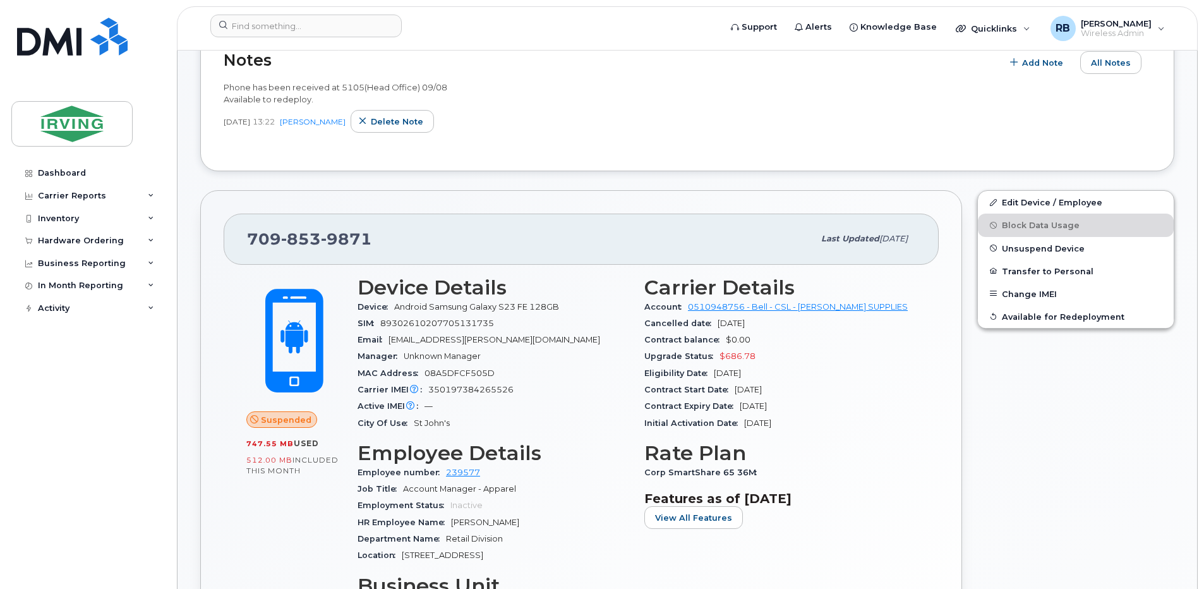
click at [472, 390] on span "350197384265526" at bounding box center [470, 389] width 85 height 9
copy span "350197384265526"
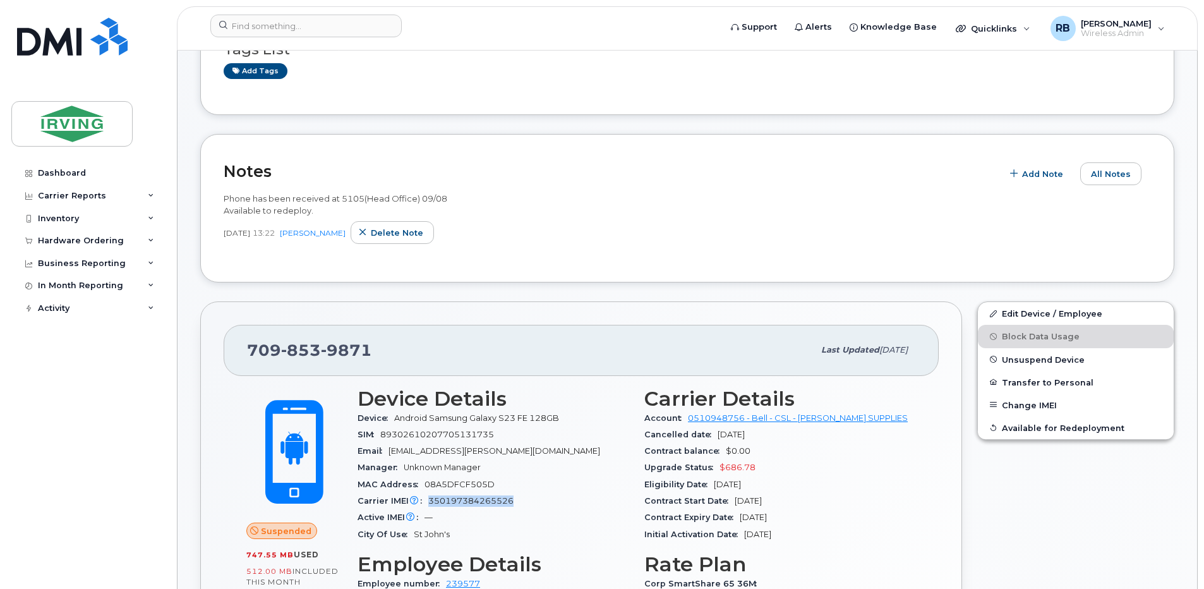
scroll to position [0, 0]
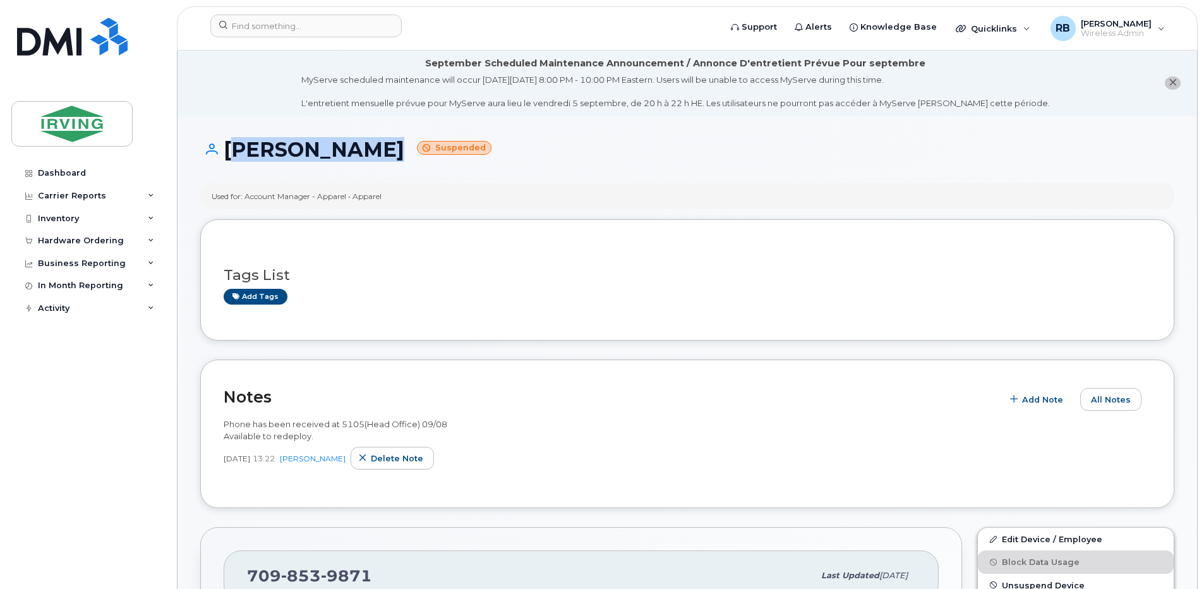
drag, startPoint x: 368, startPoint y: 155, endPoint x: 229, endPoint y: 157, distance: 139.0
click at [229, 157] on h1 "Bryant White Suspended" at bounding box center [687, 149] width 974 height 22
copy h1 "Bryant White"
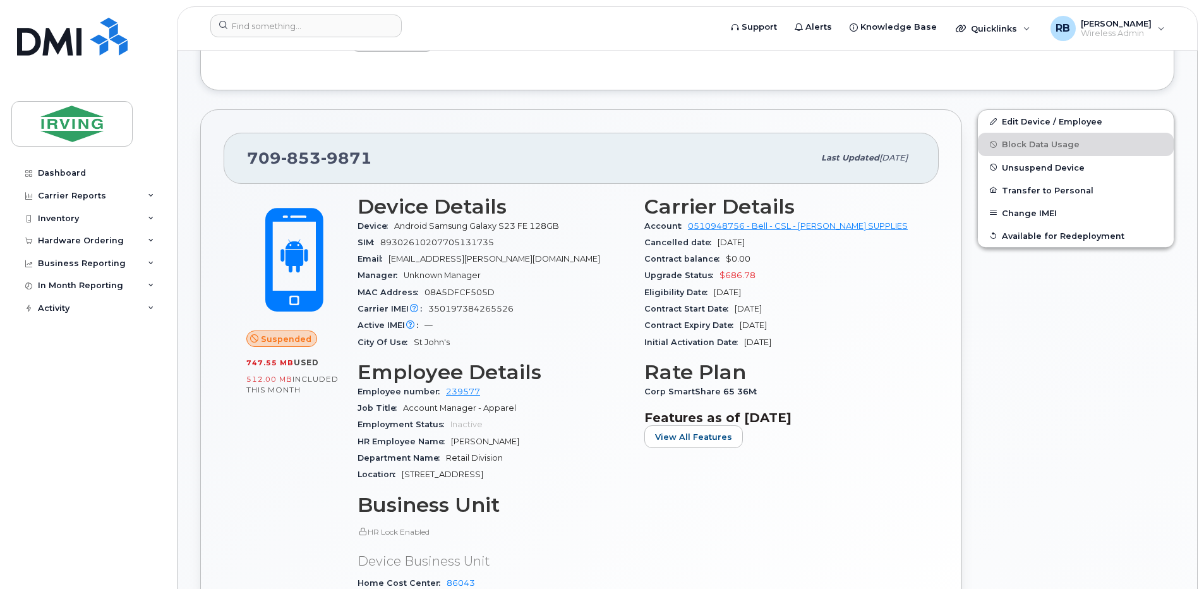
scroll to position [421, 0]
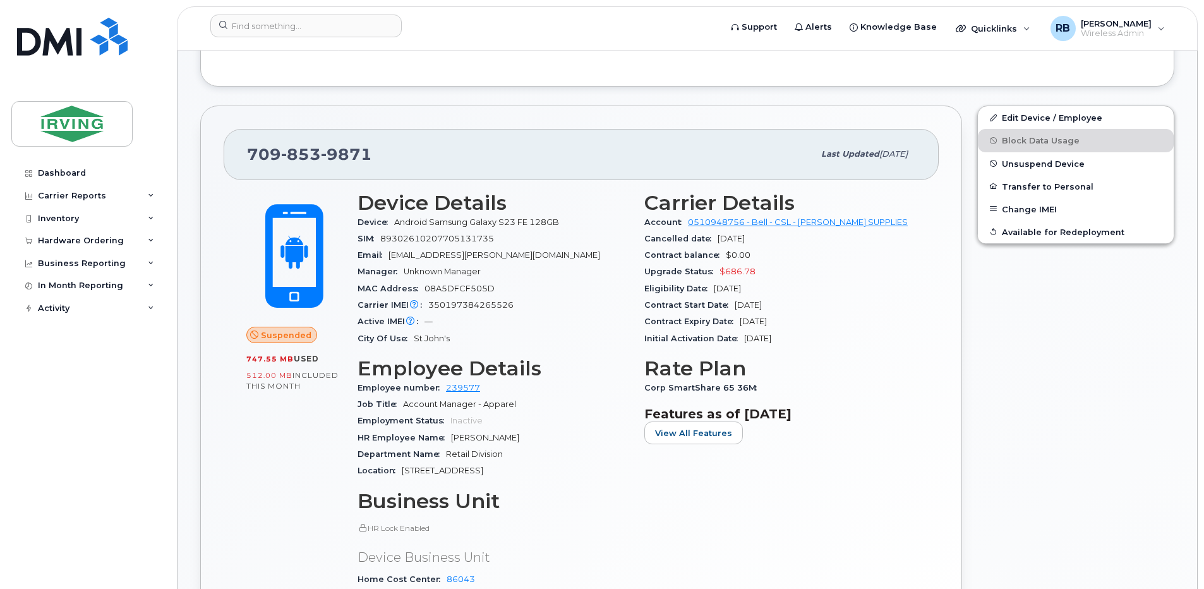
click at [461, 304] on span "350197384265526" at bounding box center [470, 304] width 85 height 9
copy span "350197384265526"
click at [61, 237] on div "Hardware Ordering" at bounding box center [81, 241] width 86 height 10
click at [46, 289] on div "Orders" at bounding box center [59, 287] width 31 height 11
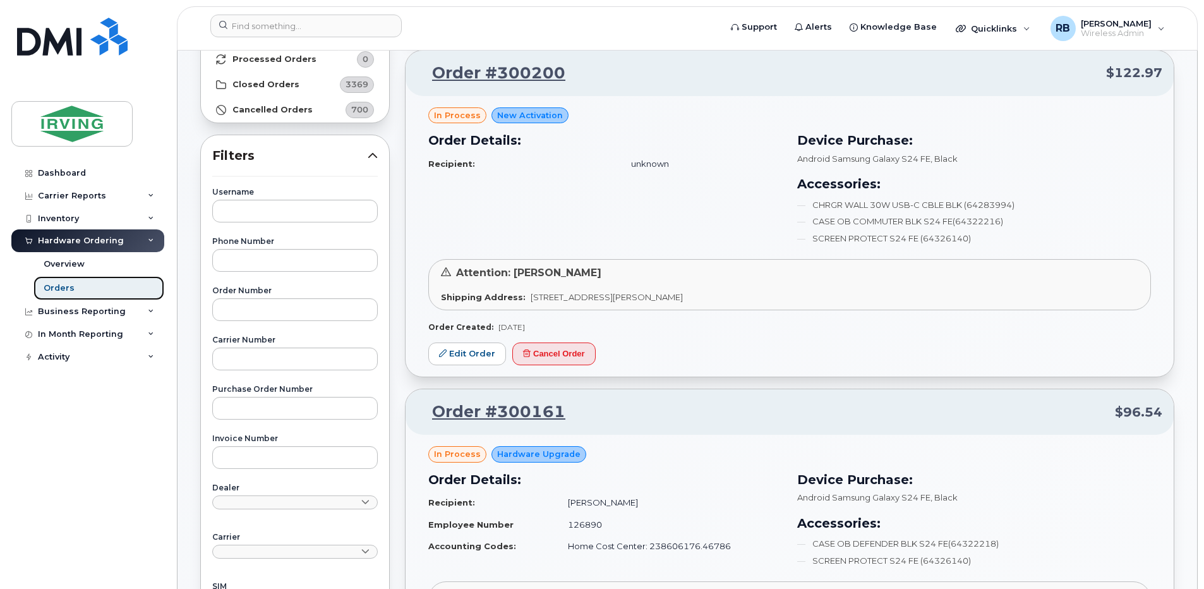
scroll to position [169, 0]
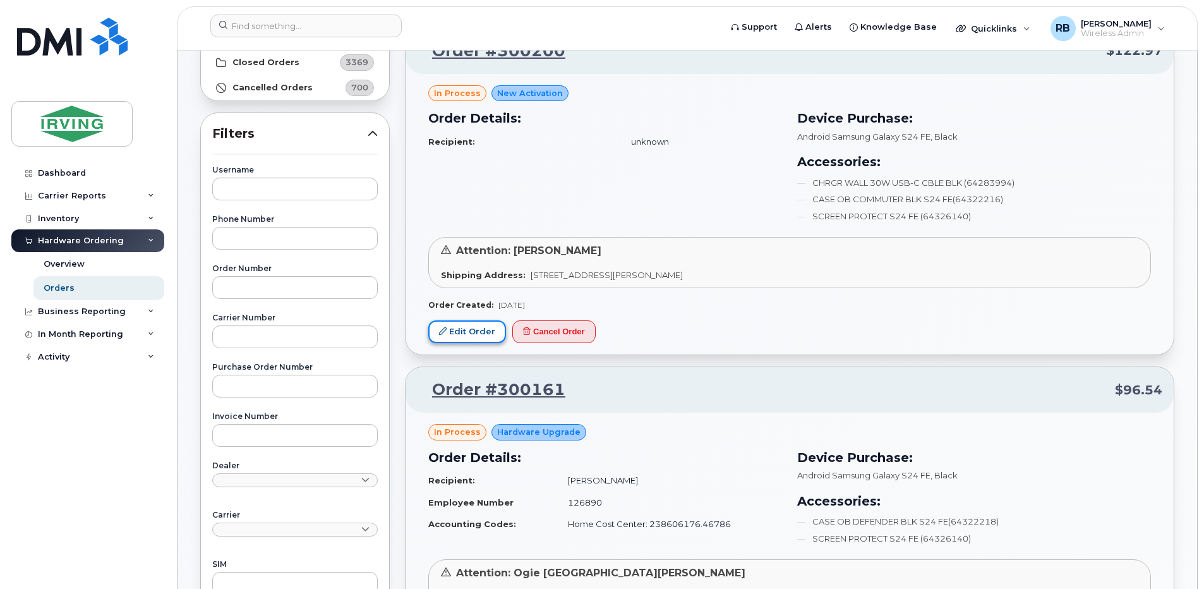
click at [461, 330] on link "Edit Order" at bounding box center [467, 331] width 78 height 23
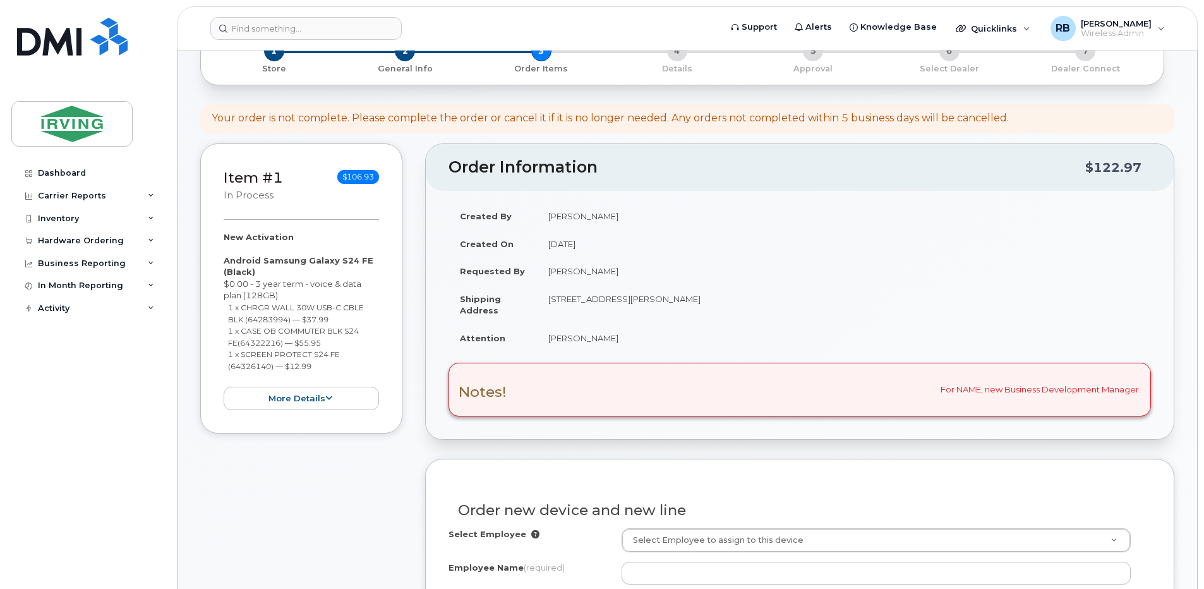
scroll to position [149, 0]
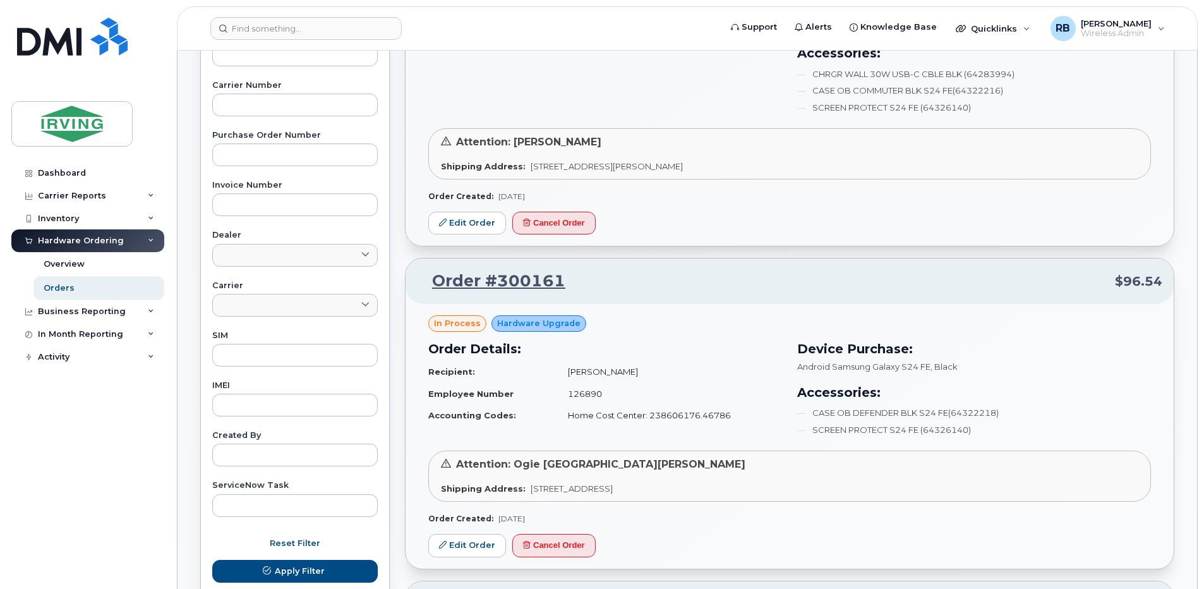
scroll to position [253, 0]
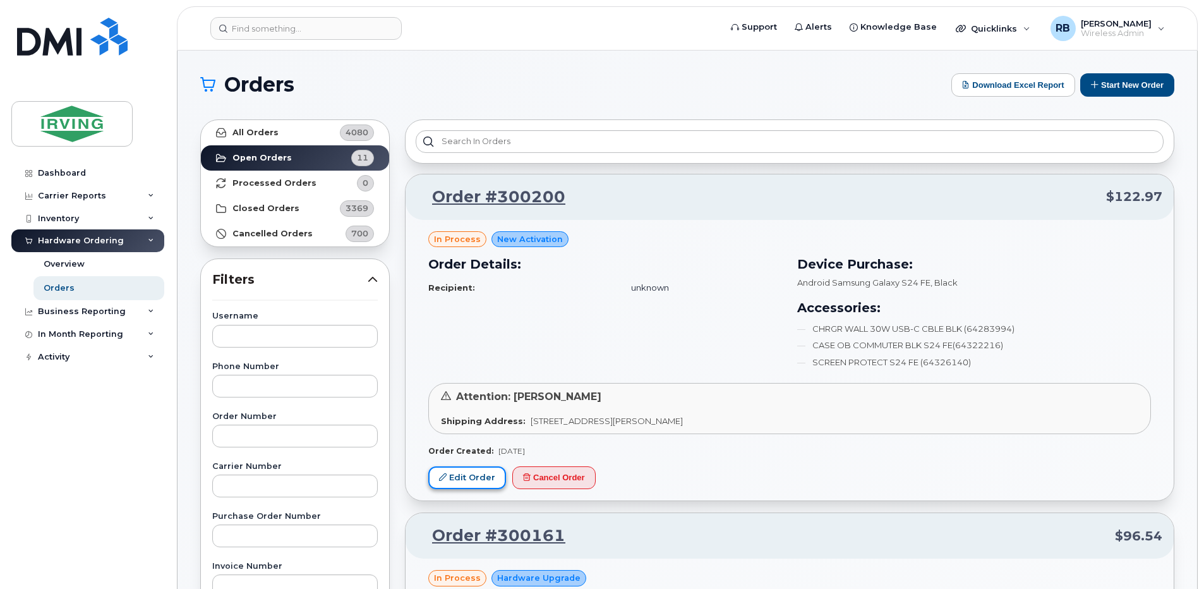
click at [470, 469] on link "Edit Order" at bounding box center [467, 477] width 78 height 23
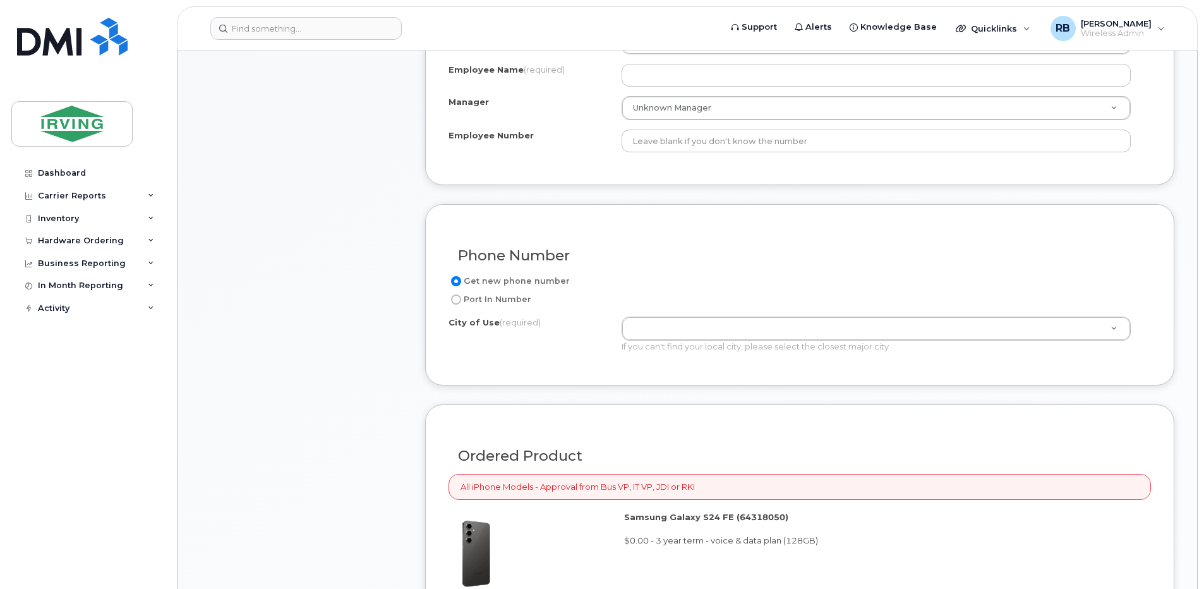
scroll to position [674, 0]
